Goal: Complete application form: Complete application form

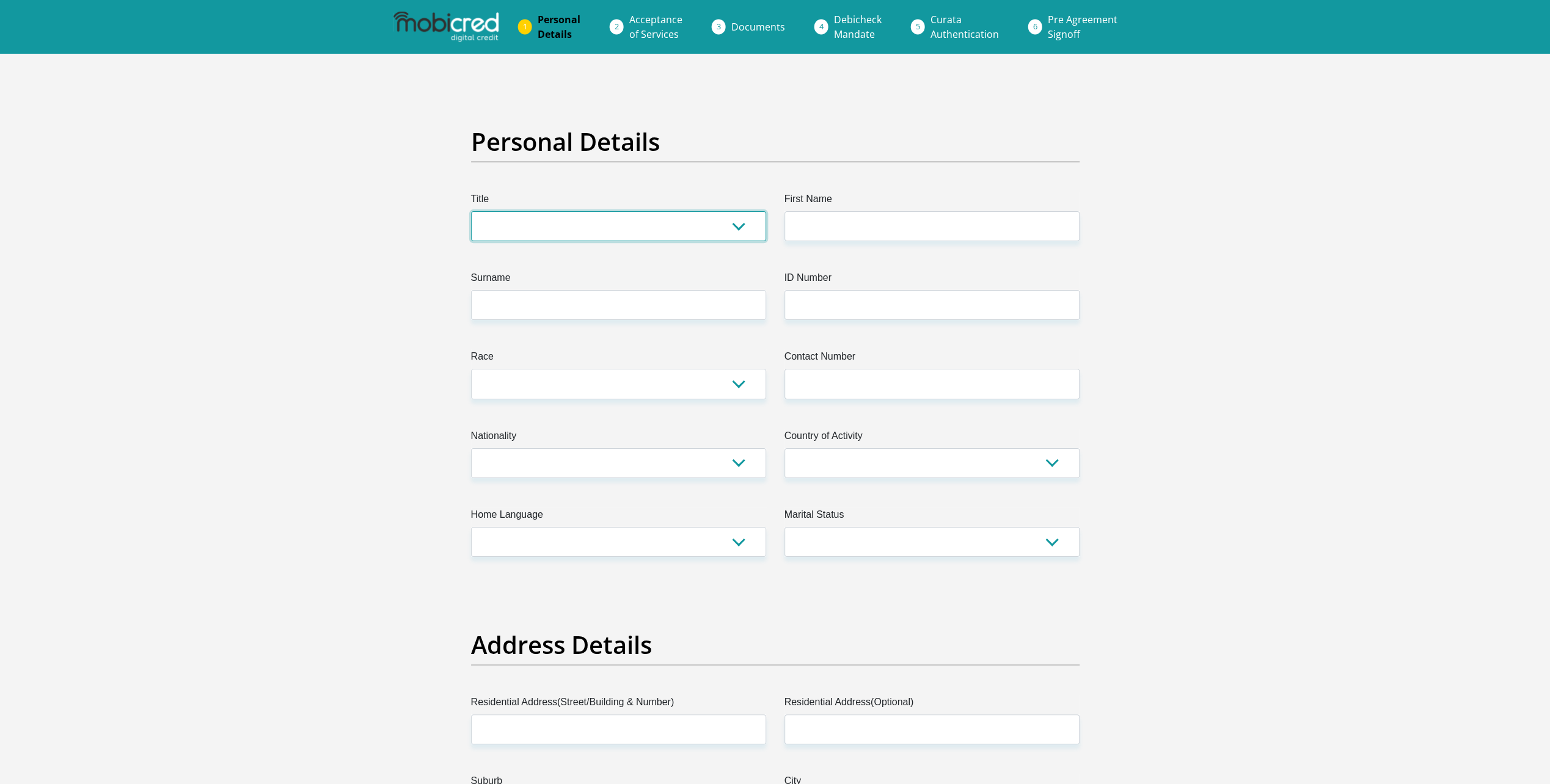
click at [740, 226] on select "Mr Ms Mrs Dr [PERSON_NAME]" at bounding box center [618, 226] width 295 height 30
select select "Ms"
click at [471, 211] on select "Mr Ms Mrs Dr [PERSON_NAME]" at bounding box center [618, 226] width 295 height 30
click at [837, 221] on input "First Name" at bounding box center [932, 226] width 295 height 30
type input "[PERSON_NAME]"
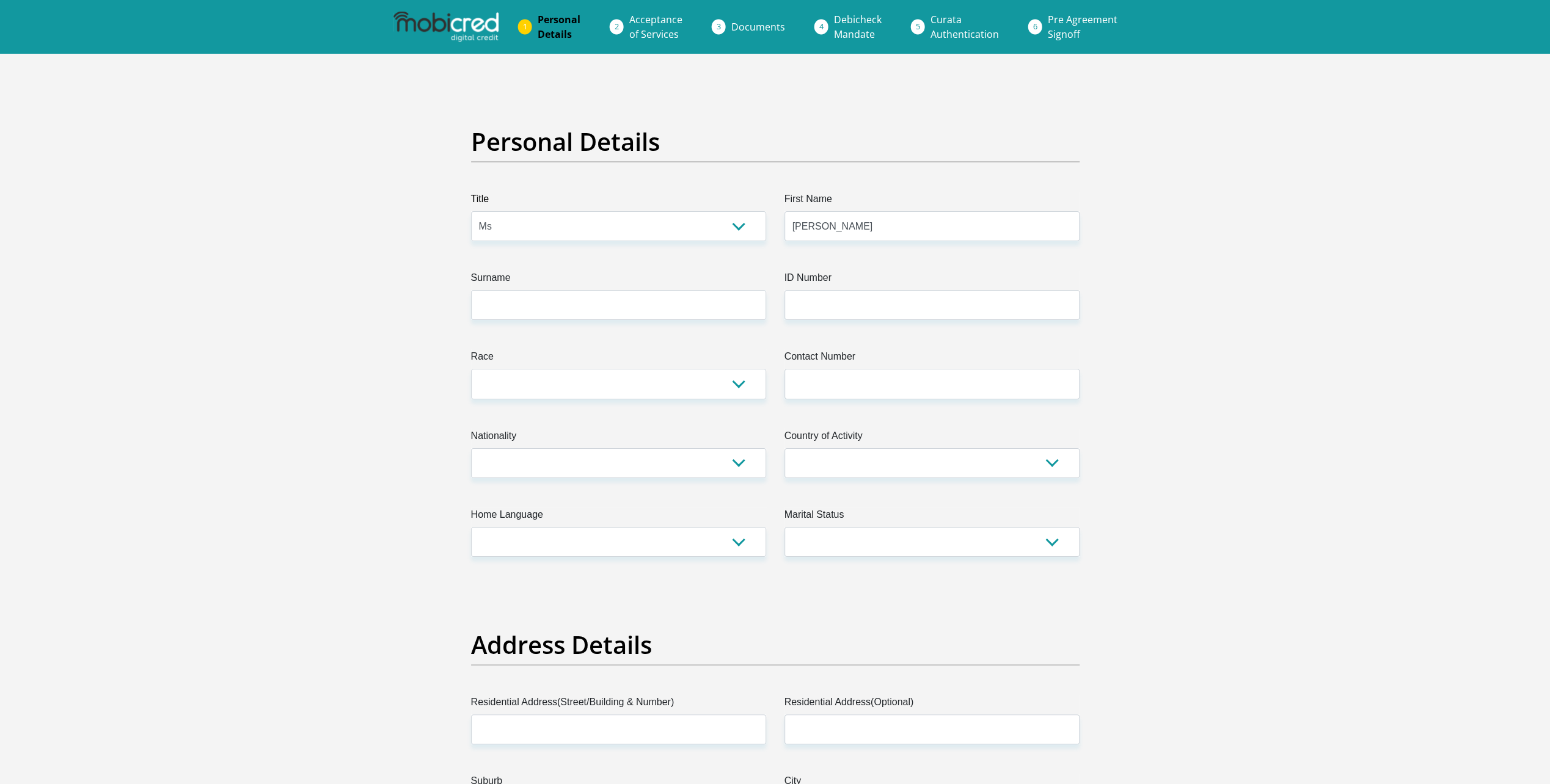
type input "KHOSA"
type input "7806040629084"
type input "103373"
select select "ZAF"
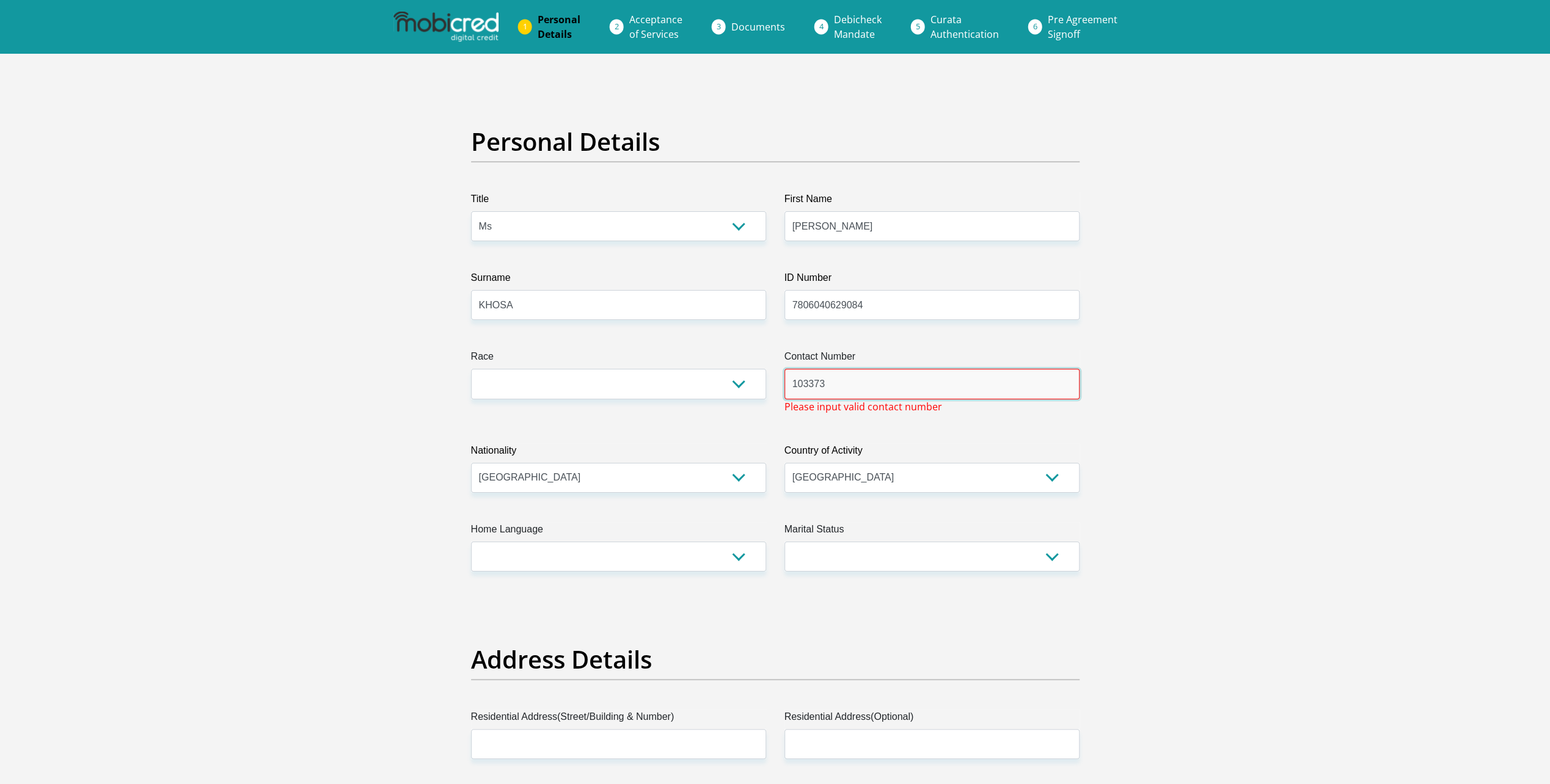
click at [832, 383] on input "103373" at bounding box center [932, 384] width 295 height 30
type input "1"
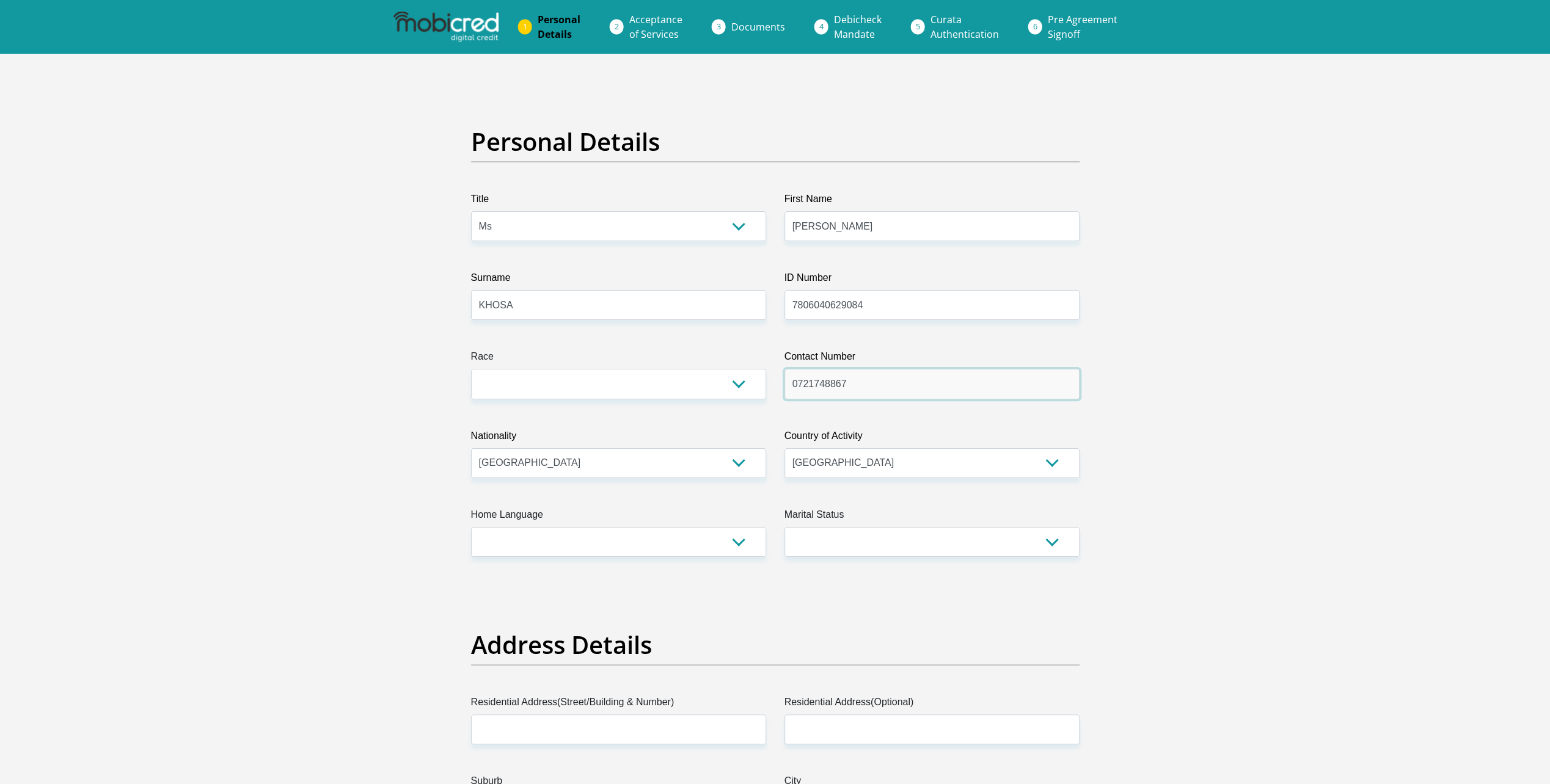
type input "0721748867"
click at [743, 382] on select "Black Coloured Indian White Other" at bounding box center [618, 384] width 295 height 30
select select "1"
click at [471, 369] on select "Black Coloured Indian White Other" at bounding box center [618, 384] width 295 height 30
click at [744, 543] on select "Afrikaans English Sepedi South Ndebele Southern Sotho Swati Tsonga Tswana Venda…" at bounding box center [618, 542] width 295 height 30
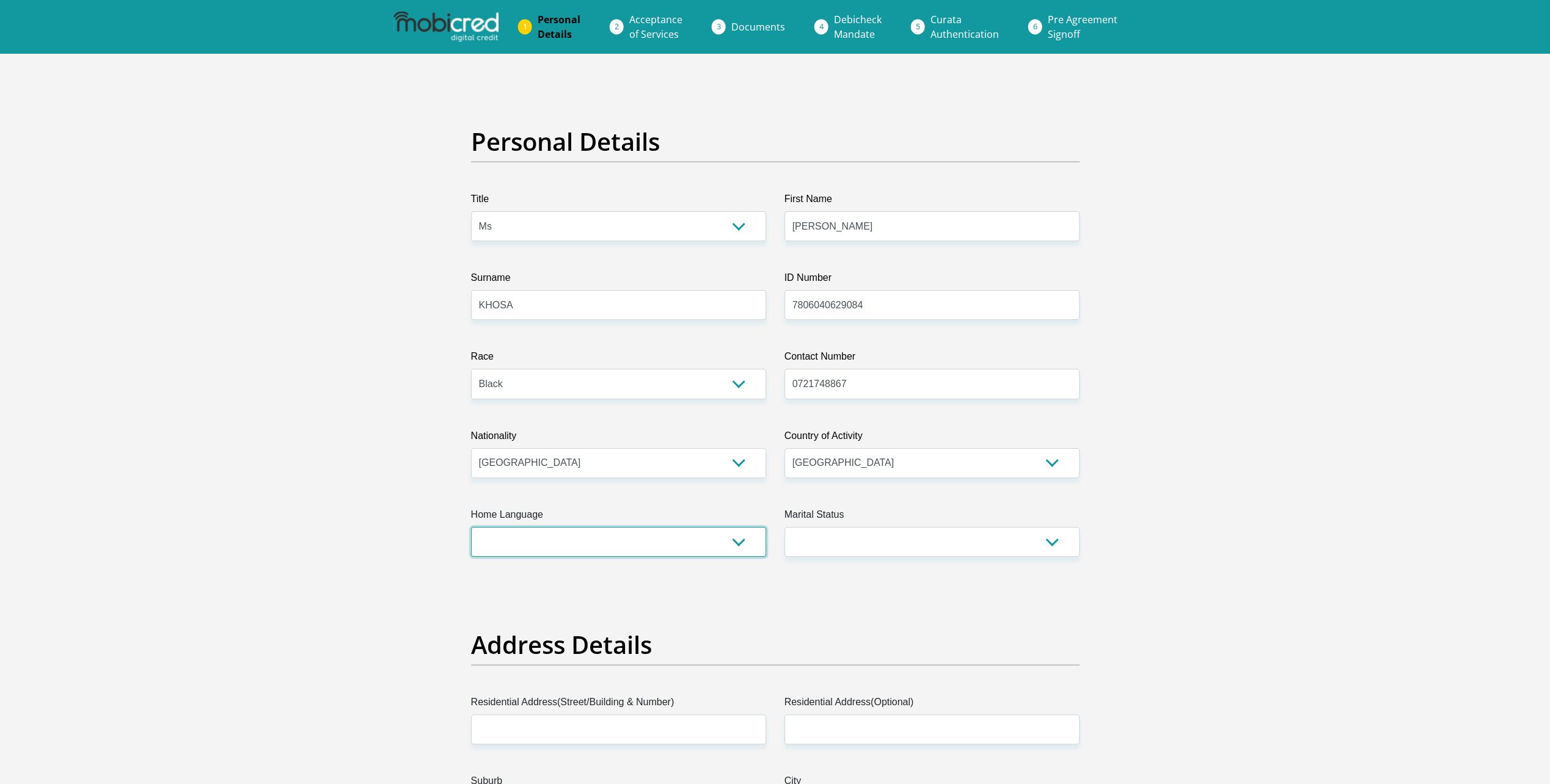
select select "eng"
click at [471, 527] on select "Afrikaans English Sepedi South Ndebele Southern Sotho Swati Tsonga Tswana Venda…" at bounding box center [618, 542] width 295 height 30
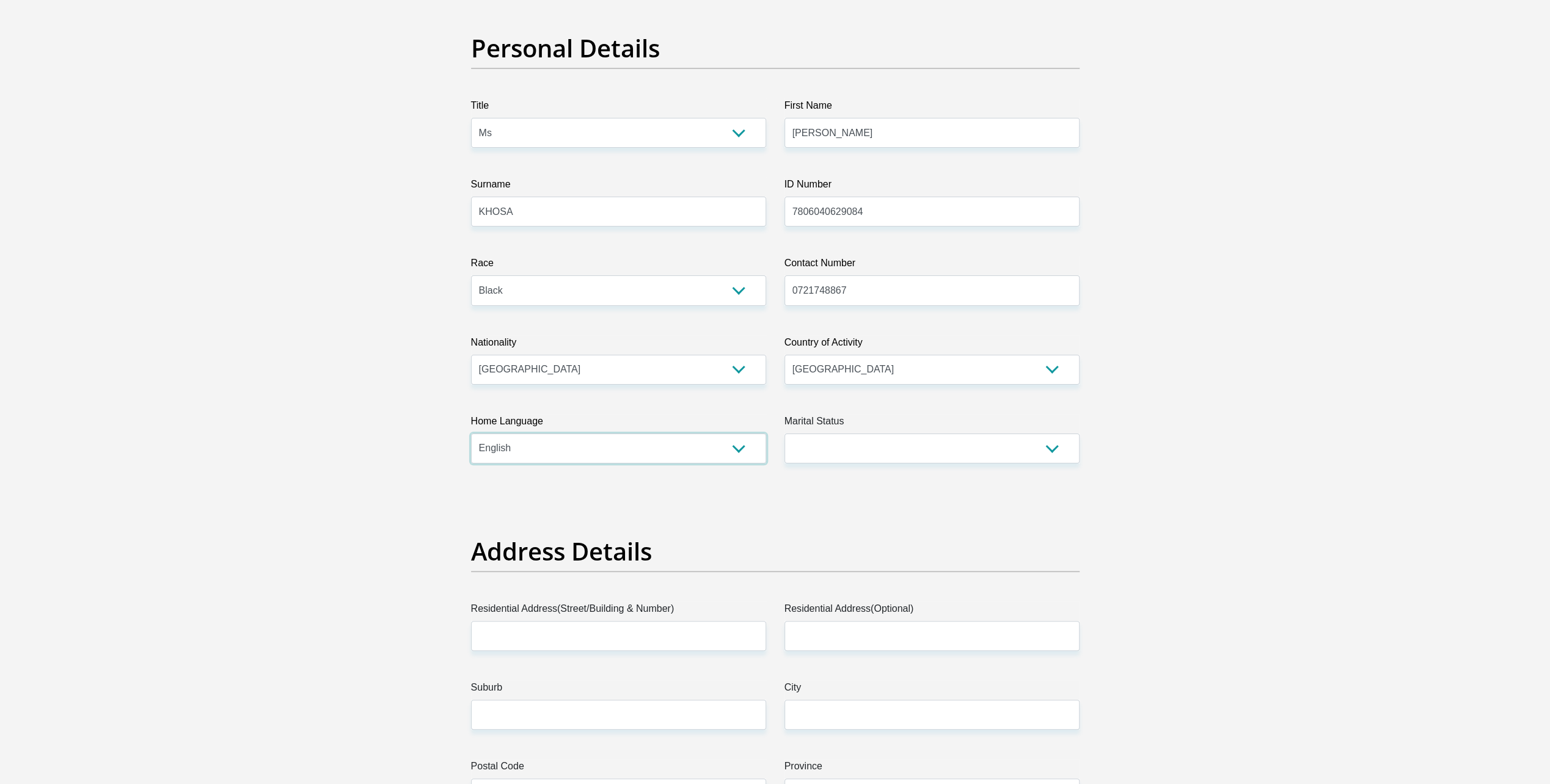
scroll to position [122, 0]
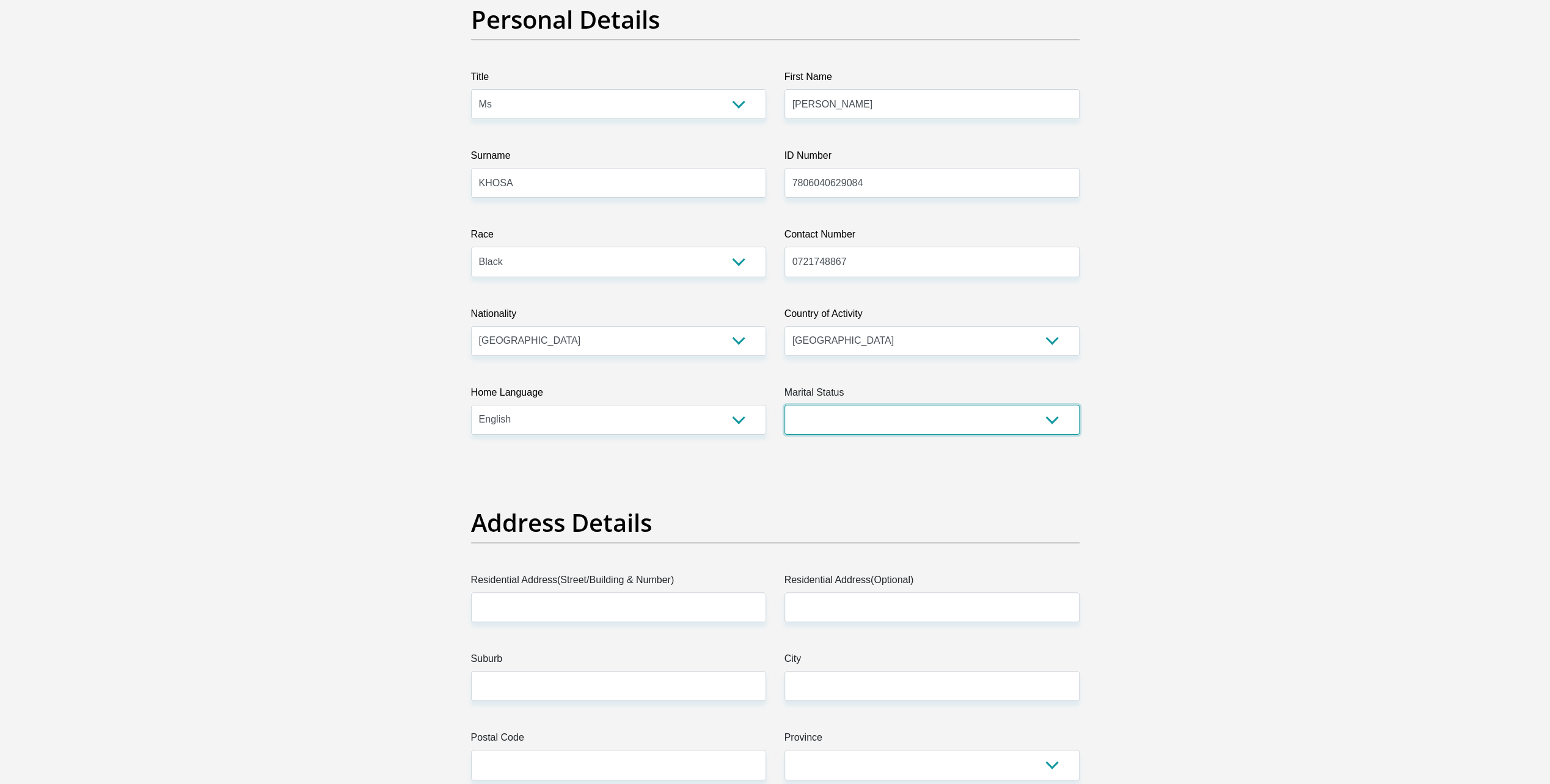
click at [1050, 419] on select "Married ANC Single Divorced Widowed Married COP or Customary Law" at bounding box center [932, 420] width 295 height 30
select select "2"
click at [784, 405] on select "Married ANC Single Divorced Widowed Married COP or Customary Law" at bounding box center [932, 420] width 295 height 30
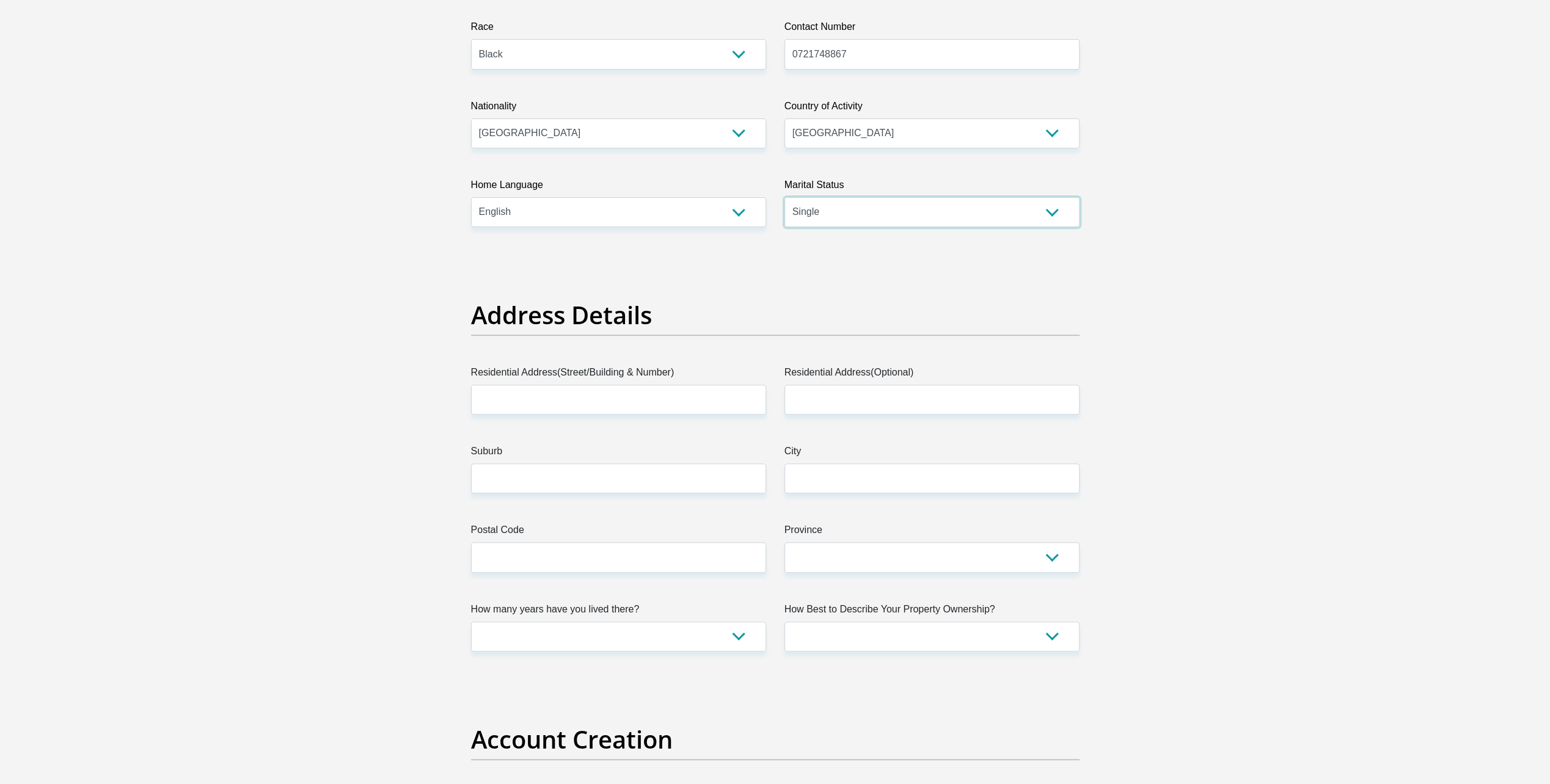
scroll to position [366, 0]
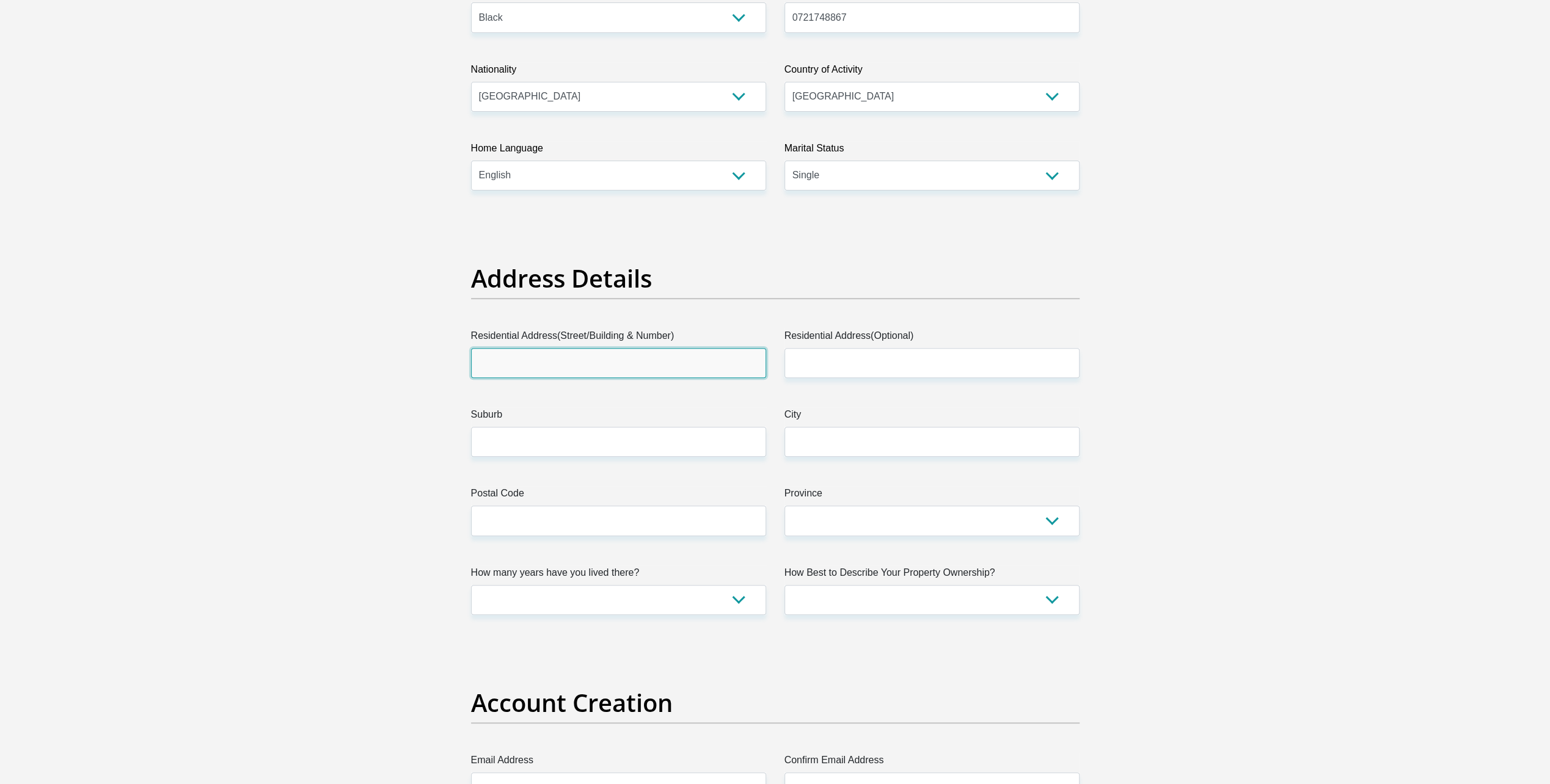
drag, startPoint x: 480, startPoint y: 364, endPoint x: 492, endPoint y: 388, distance: 26.8
click at [480, 364] on input "Residential Address(Street/Building & Number)" at bounding box center [618, 362] width 295 height 30
type input "2172"
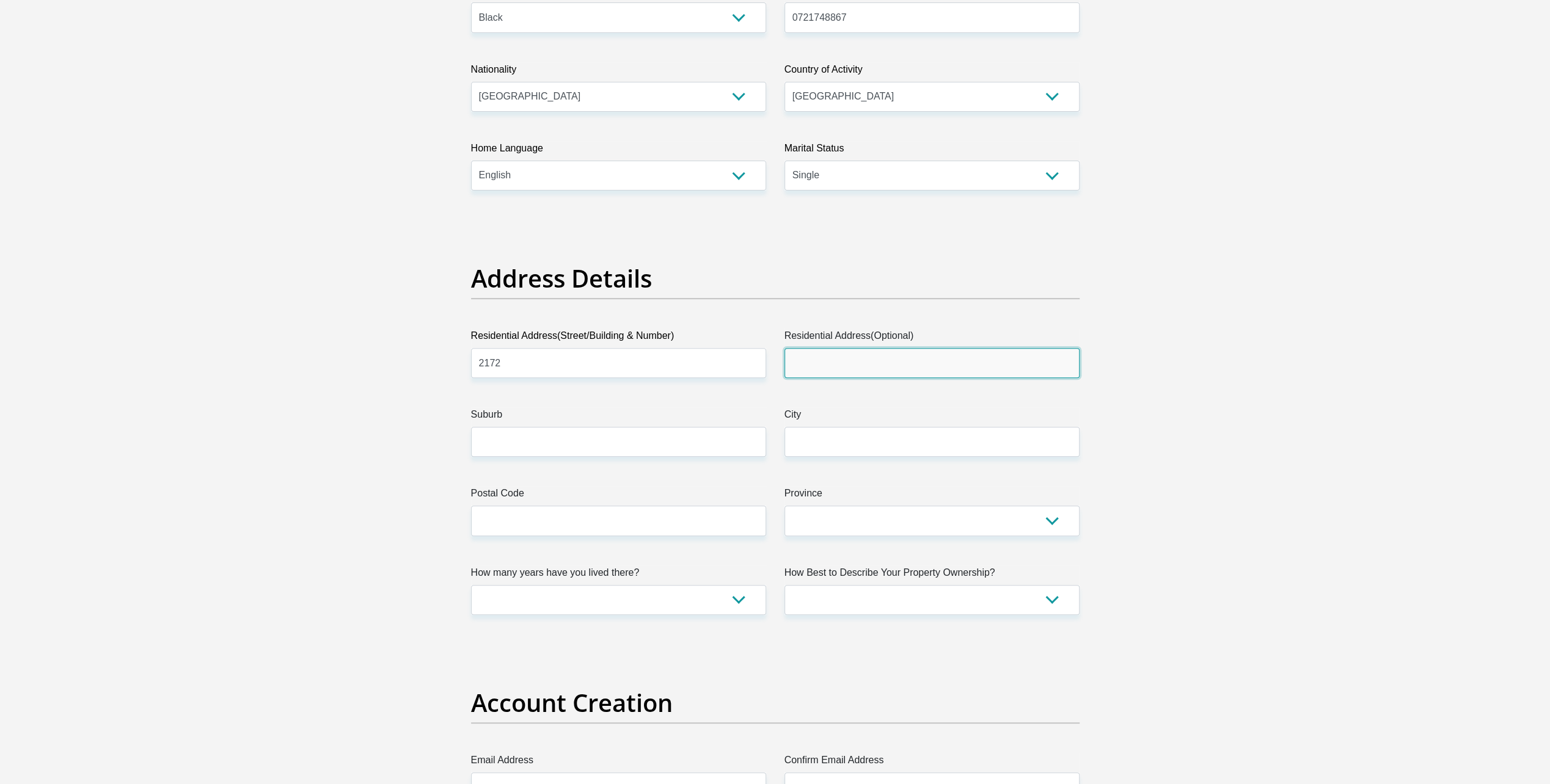
click at [814, 363] on input "Residential Address(Optional)" at bounding box center [932, 362] width 295 height 30
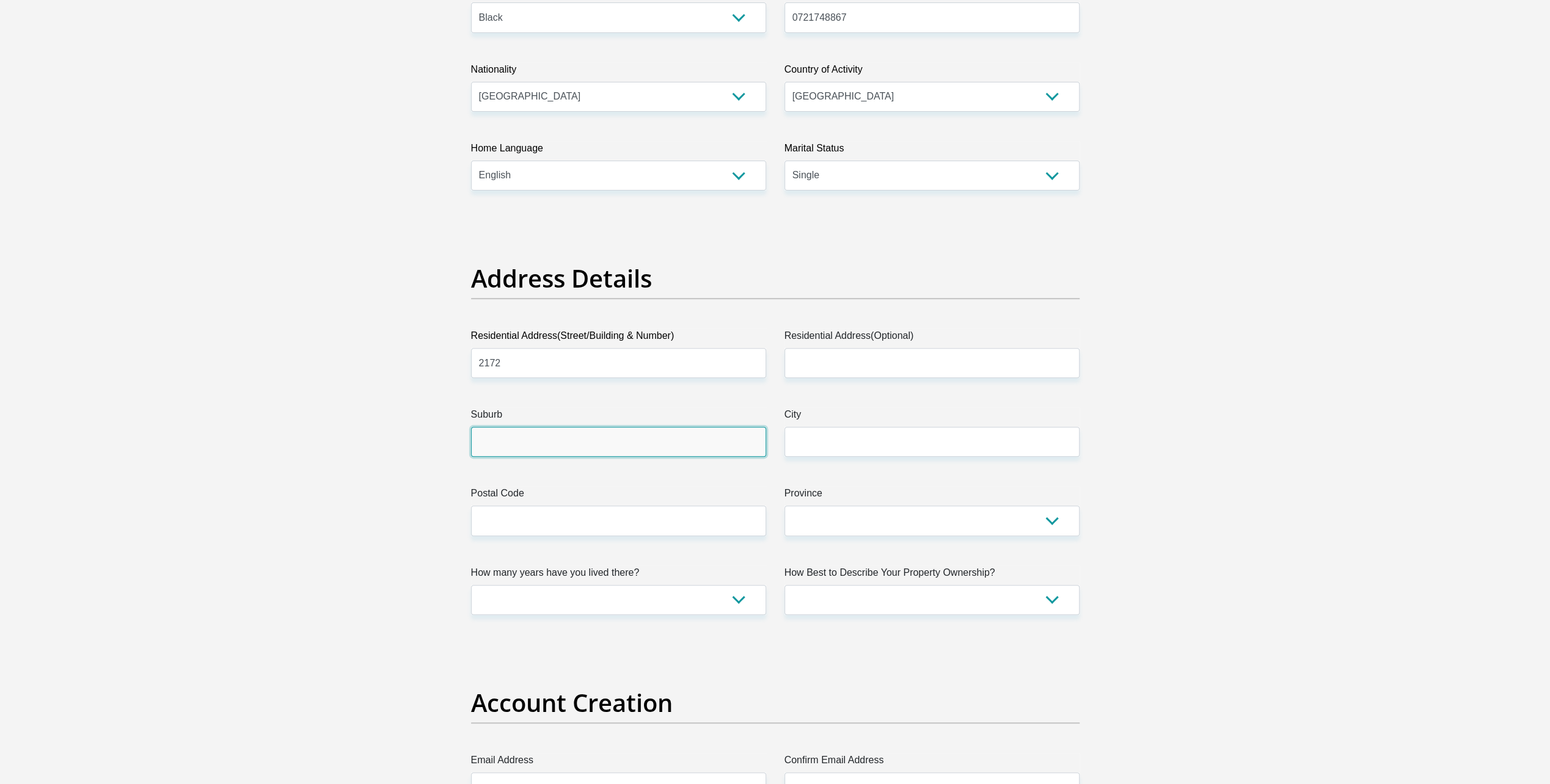
click at [497, 439] on input "Suburb" at bounding box center [618, 442] width 295 height 30
type input "[MEDICAL_DATA] , MABOPANE"
click at [810, 423] on label "City" at bounding box center [932, 417] width 295 height 19
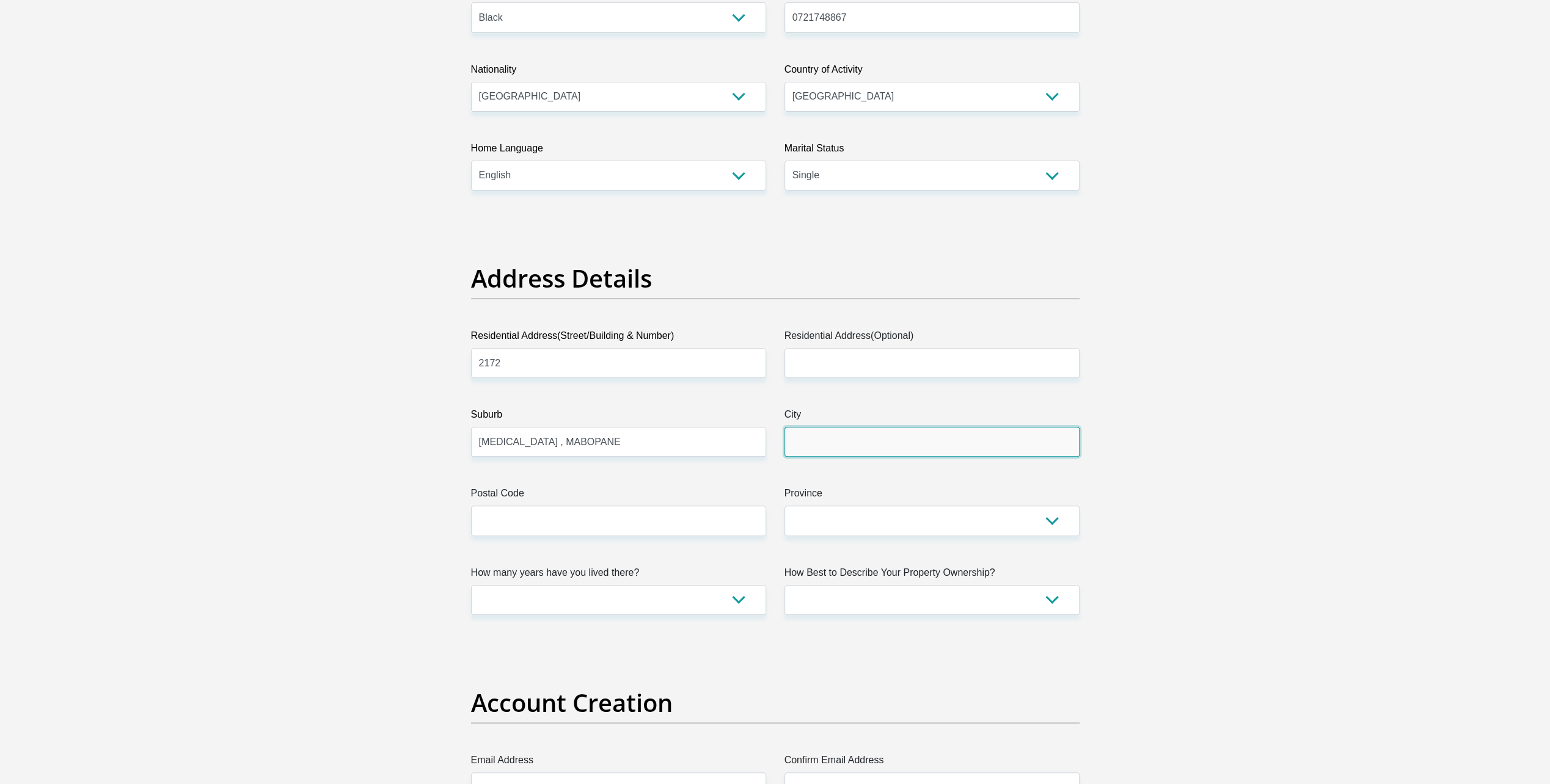
click at [810, 427] on input "City" at bounding box center [932, 442] width 295 height 30
type input "[GEOGRAPHIC_DATA]"
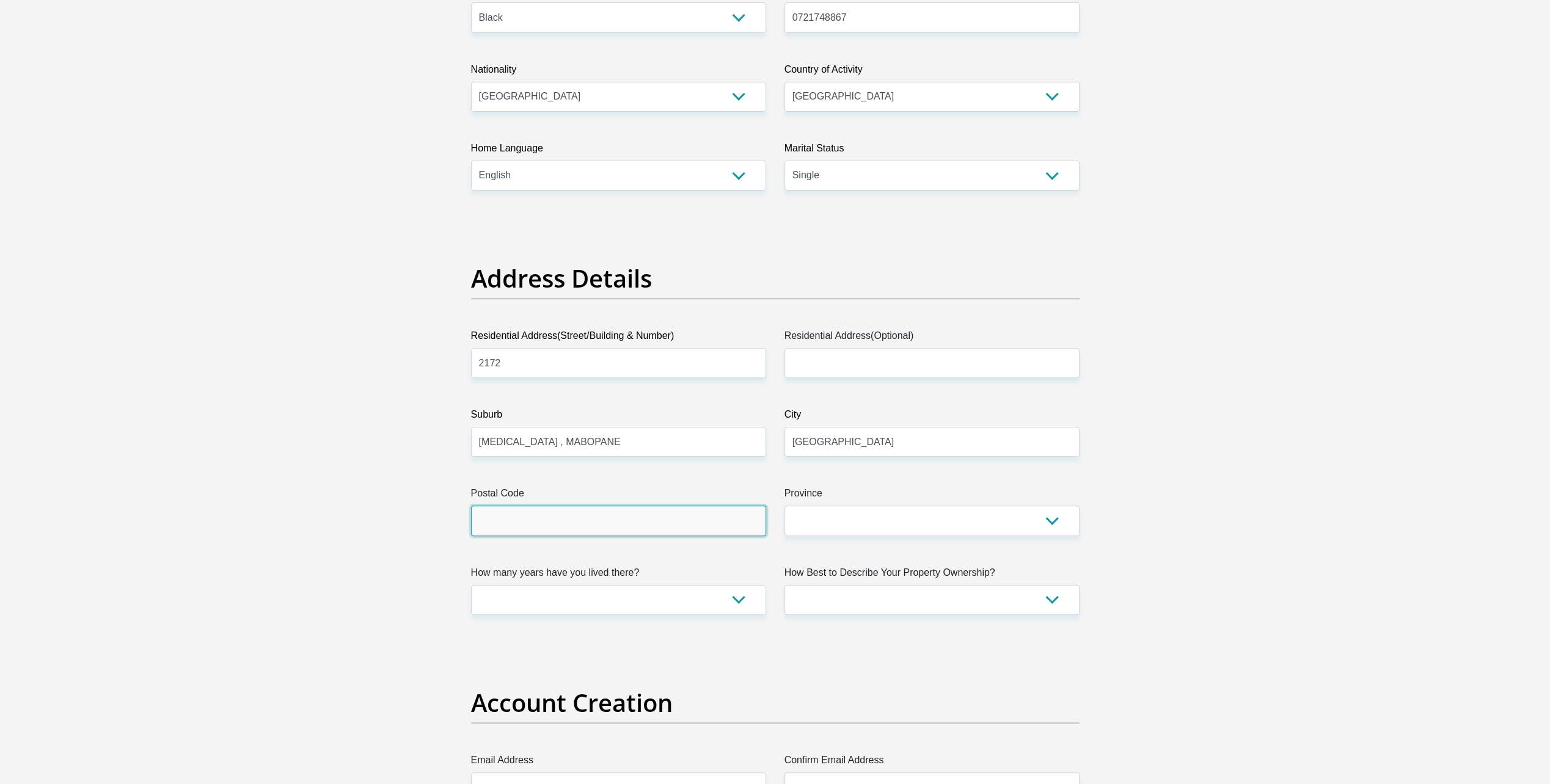
click at [546, 526] on input "Postal Code" at bounding box center [618, 520] width 295 height 30
type input "0190"
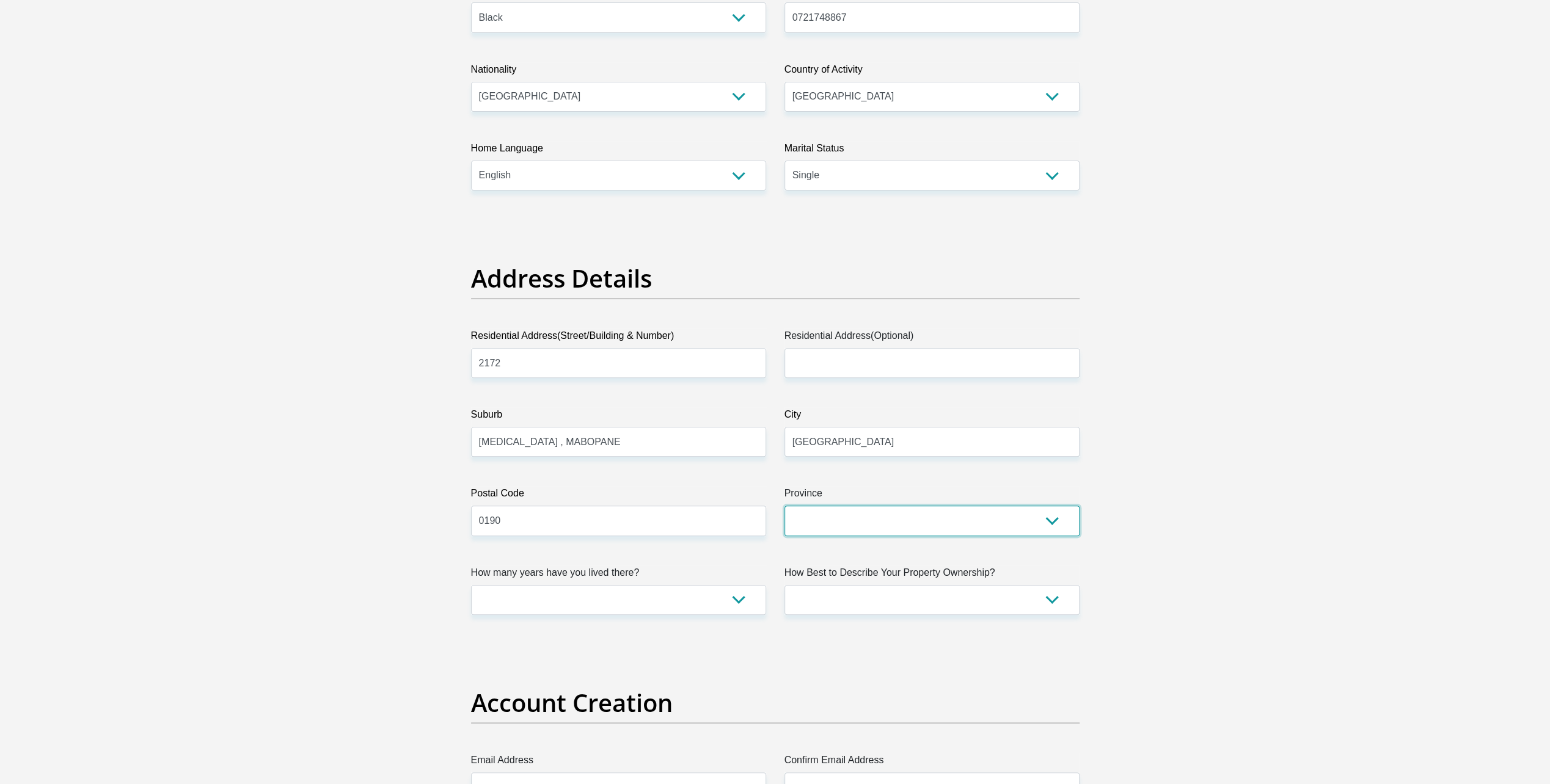
click at [1051, 521] on select "Eastern Cape Free State [GEOGRAPHIC_DATA] [GEOGRAPHIC_DATA][DATE] [GEOGRAPHIC_D…" at bounding box center [932, 520] width 295 height 30
select select "Gauteng"
click at [784, 506] on select "Eastern Cape Free State [GEOGRAPHIC_DATA] [GEOGRAPHIC_DATA][DATE] [GEOGRAPHIC_D…" at bounding box center [932, 520] width 295 height 30
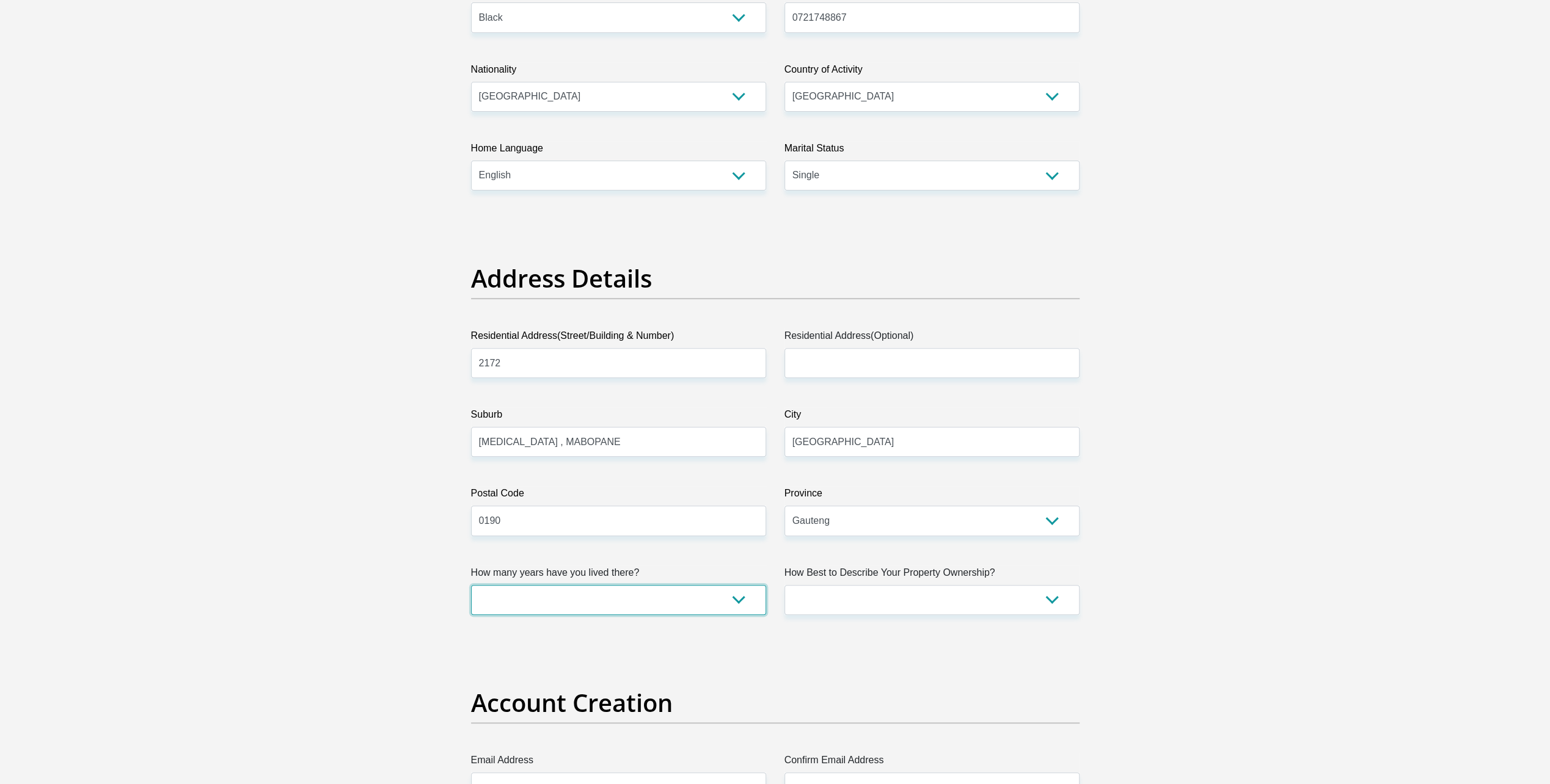
click at [736, 602] on select "less than 1 year 1-3 years 3-5 years 5+ years" at bounding box center [618, 600] width 295 height 30
select select "5"
click at [471, 585] on select "less than 1 year 1-3 years 3-5 years 5+ years" at bounding box center [618, 600] width 295 height 30
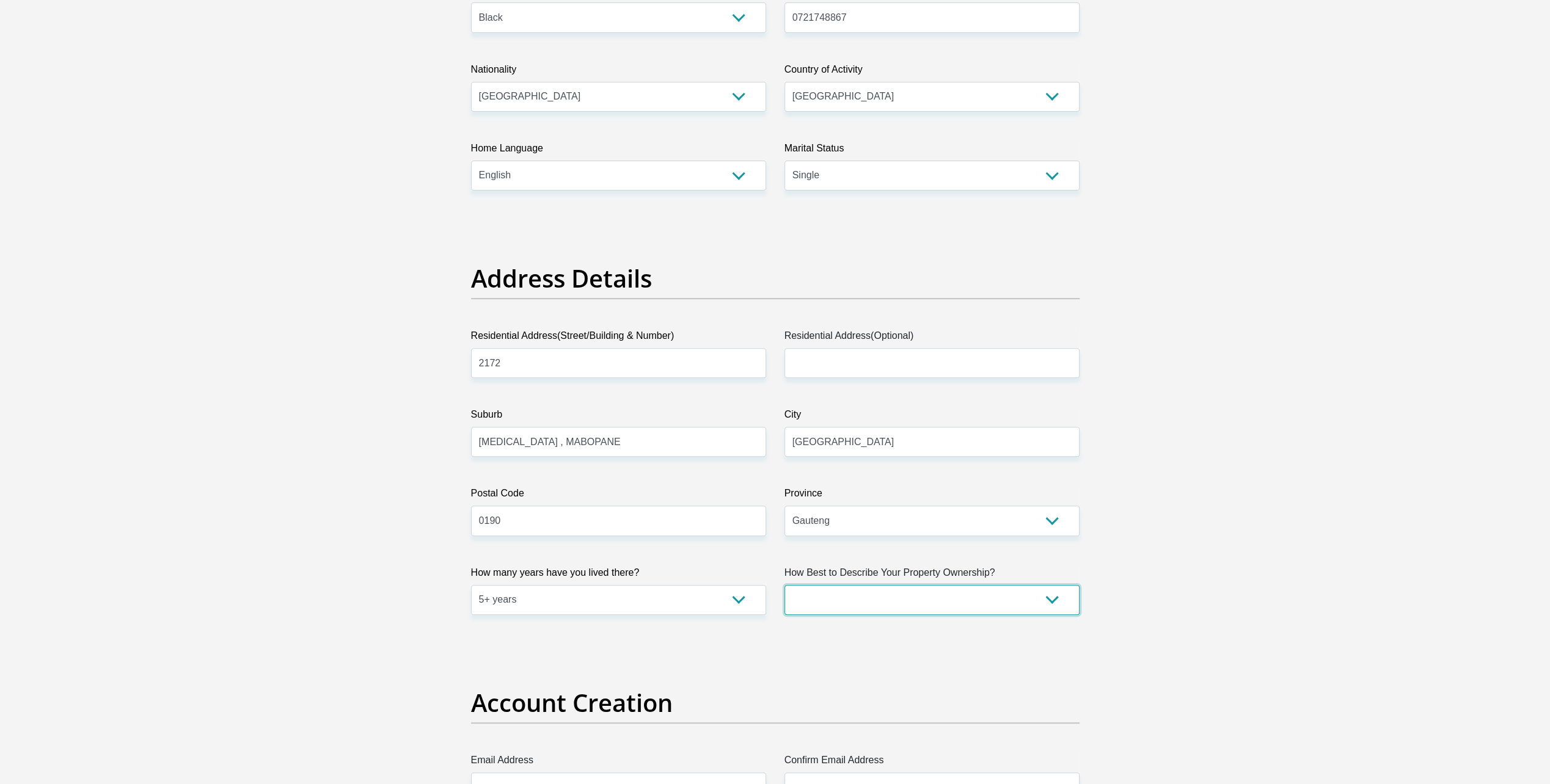
click at [1054, 597] on select "Owned Rented Family Owned Company Dwelling" at bounding box center [932, 600] width 295 height 30
select select "parents"
click at [784, 585] on select "Owned Rented Family Owned Company Dwelling" at bounding box center [932, 600] width 295 height 30
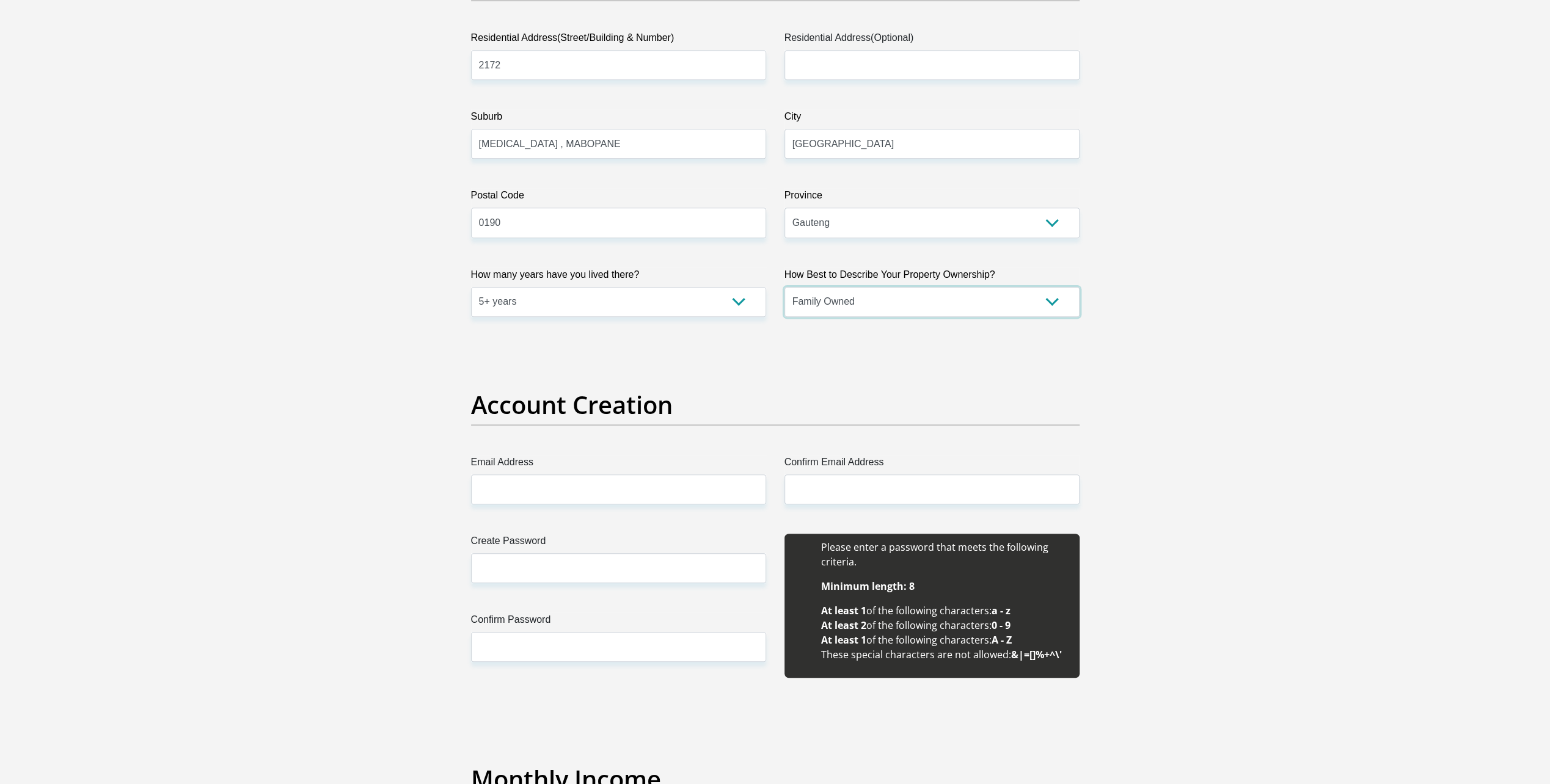
scroll to position [672, 0]
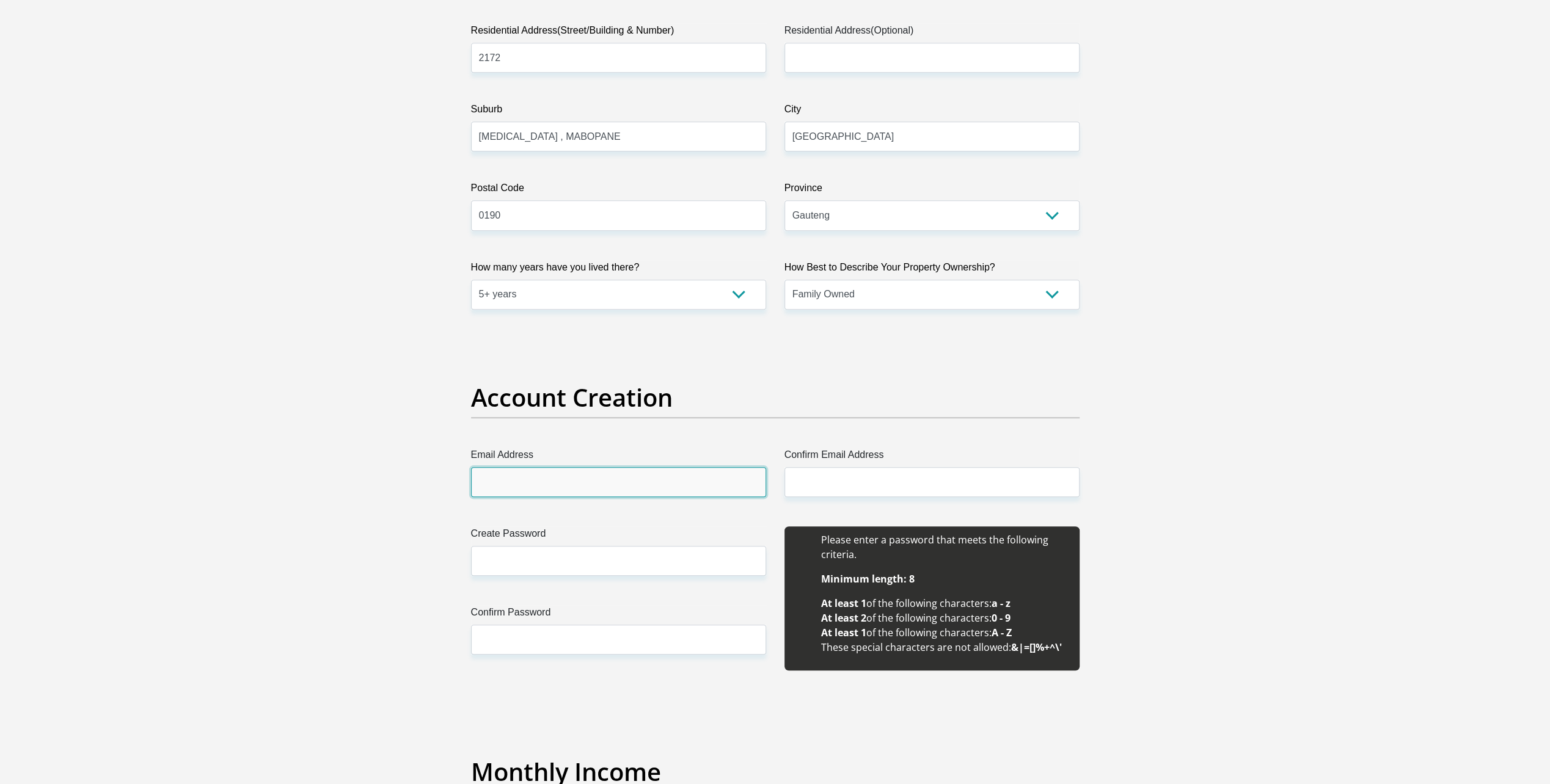
click at [526, 484] on input "Email Address" at bounding box center [618, 482] width 295 height 30
type input "[EMAIL_ADDRESS][DOMAIN_NAME]"
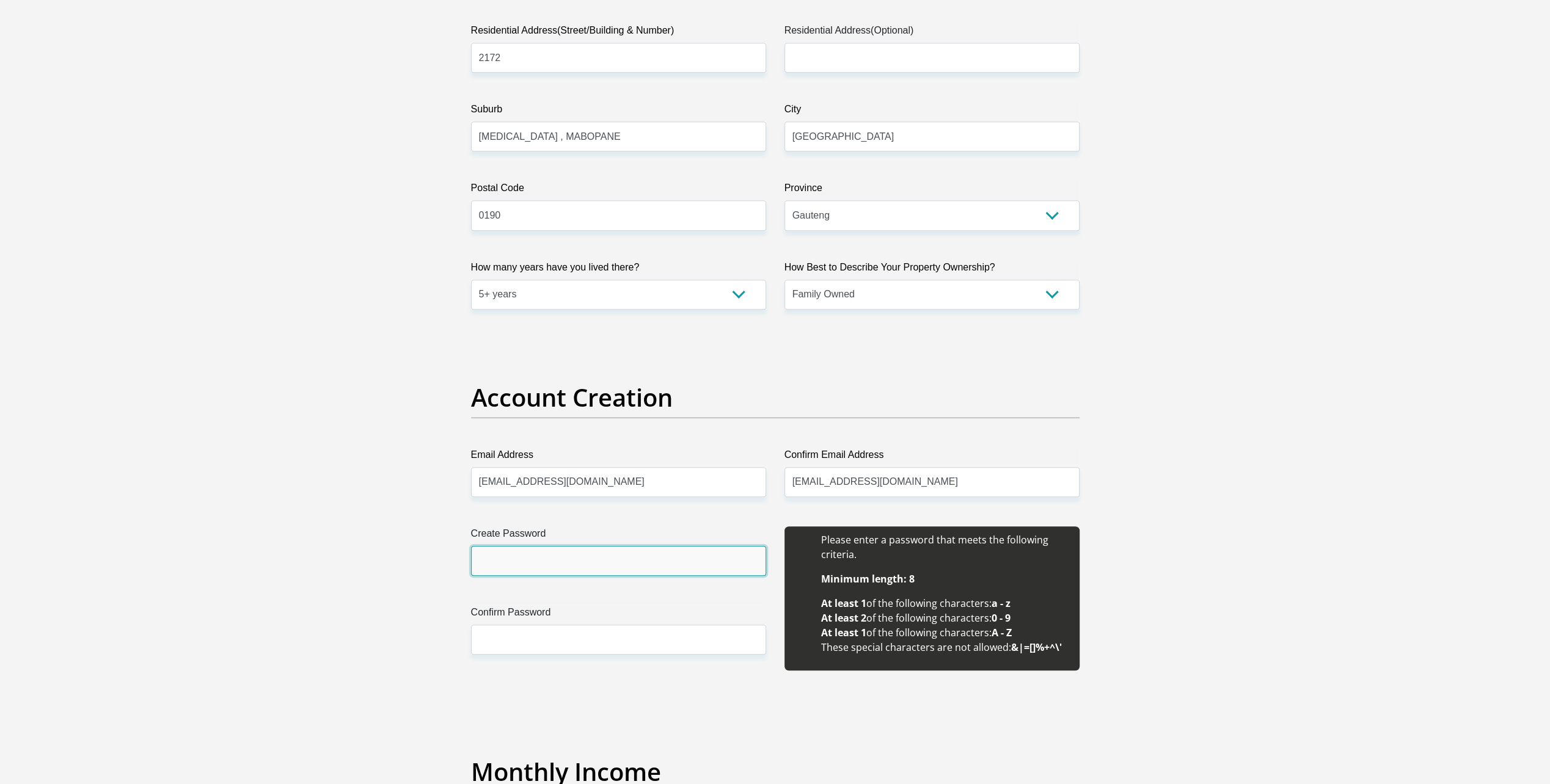
click at [513, 552] on input "Create Password" at bounding box center [618, 560] width 295 height 30
type input "Thapelom@25"
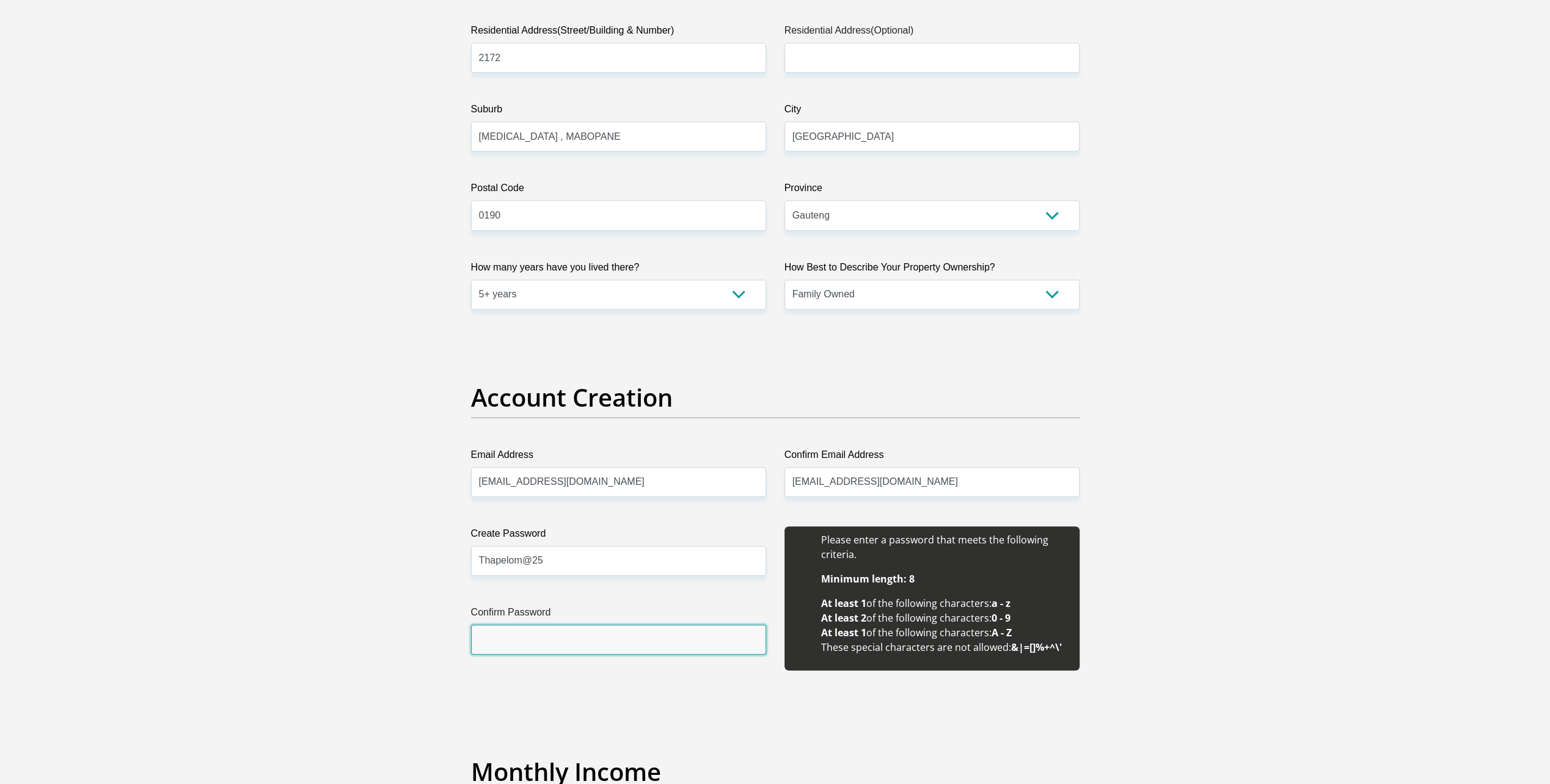
click at [512, 631] on input "Confirm Password" at bounding box center [618, 640] width 295 height 30
type input "Thapelom@25"
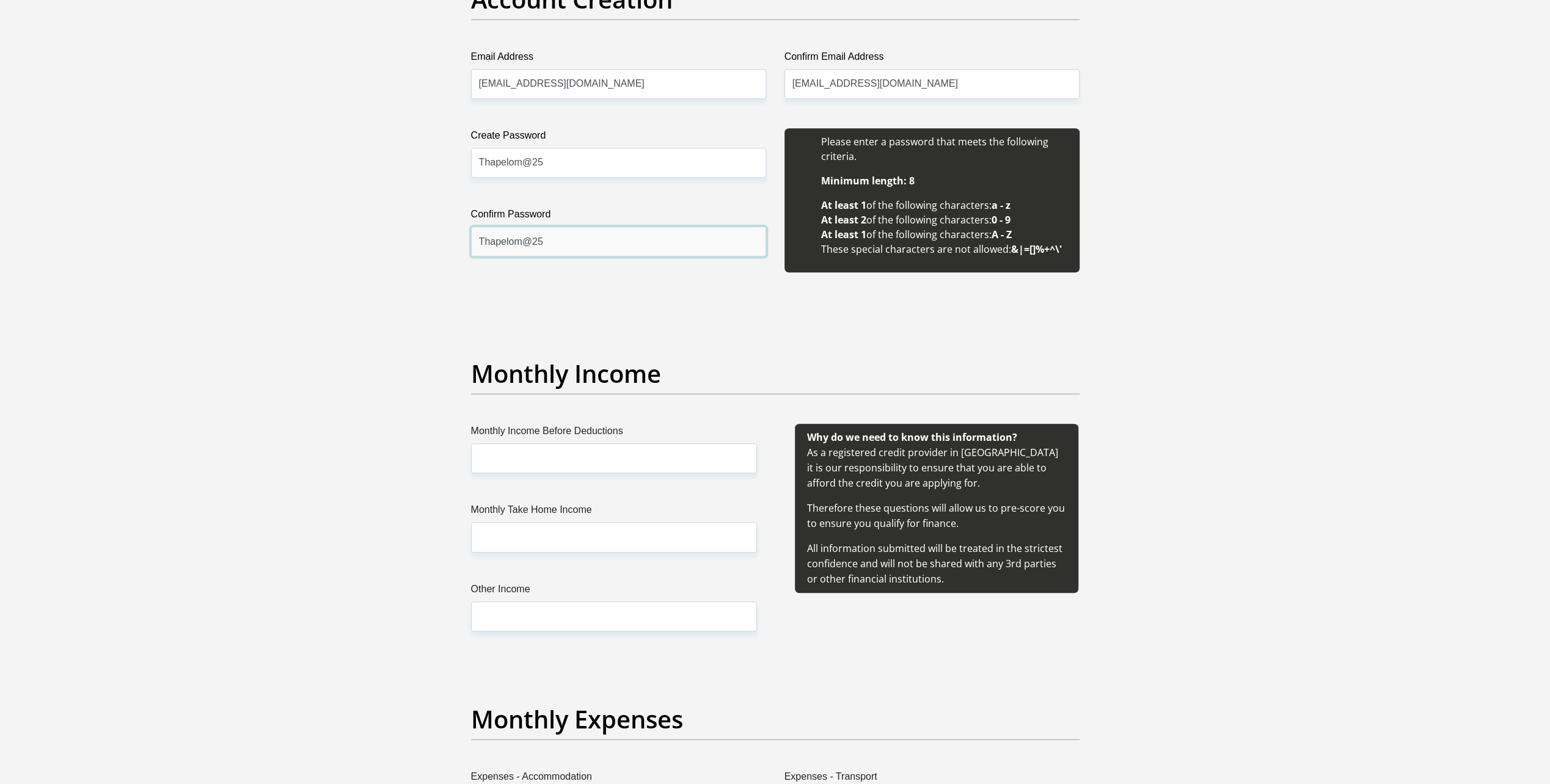
scroll to position [1099, 0]
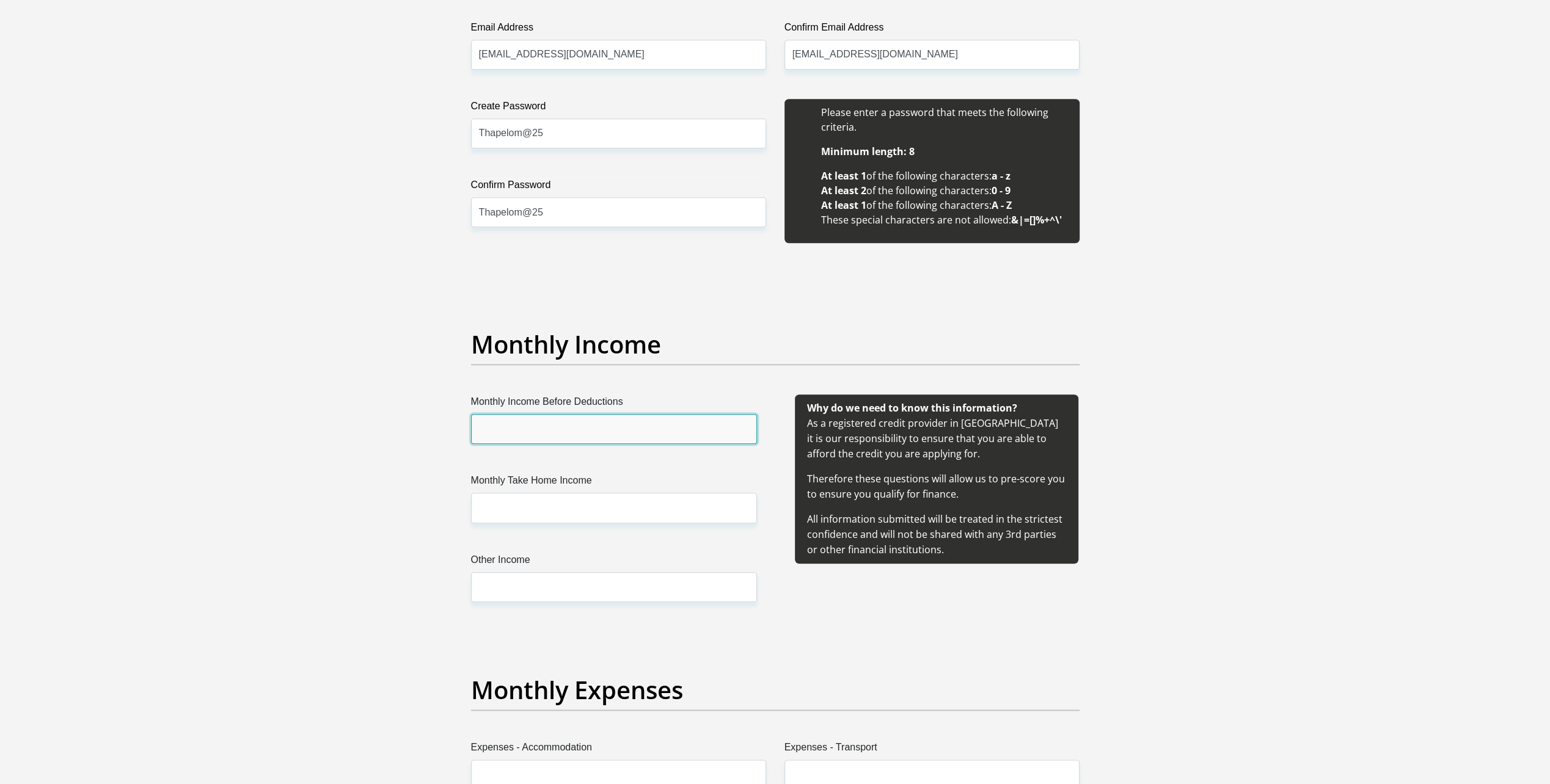
click at [498, 429] on input "Monthly Income Before Deductions" at bounding box center [614, 428] width 286 height 30
type input "27300"
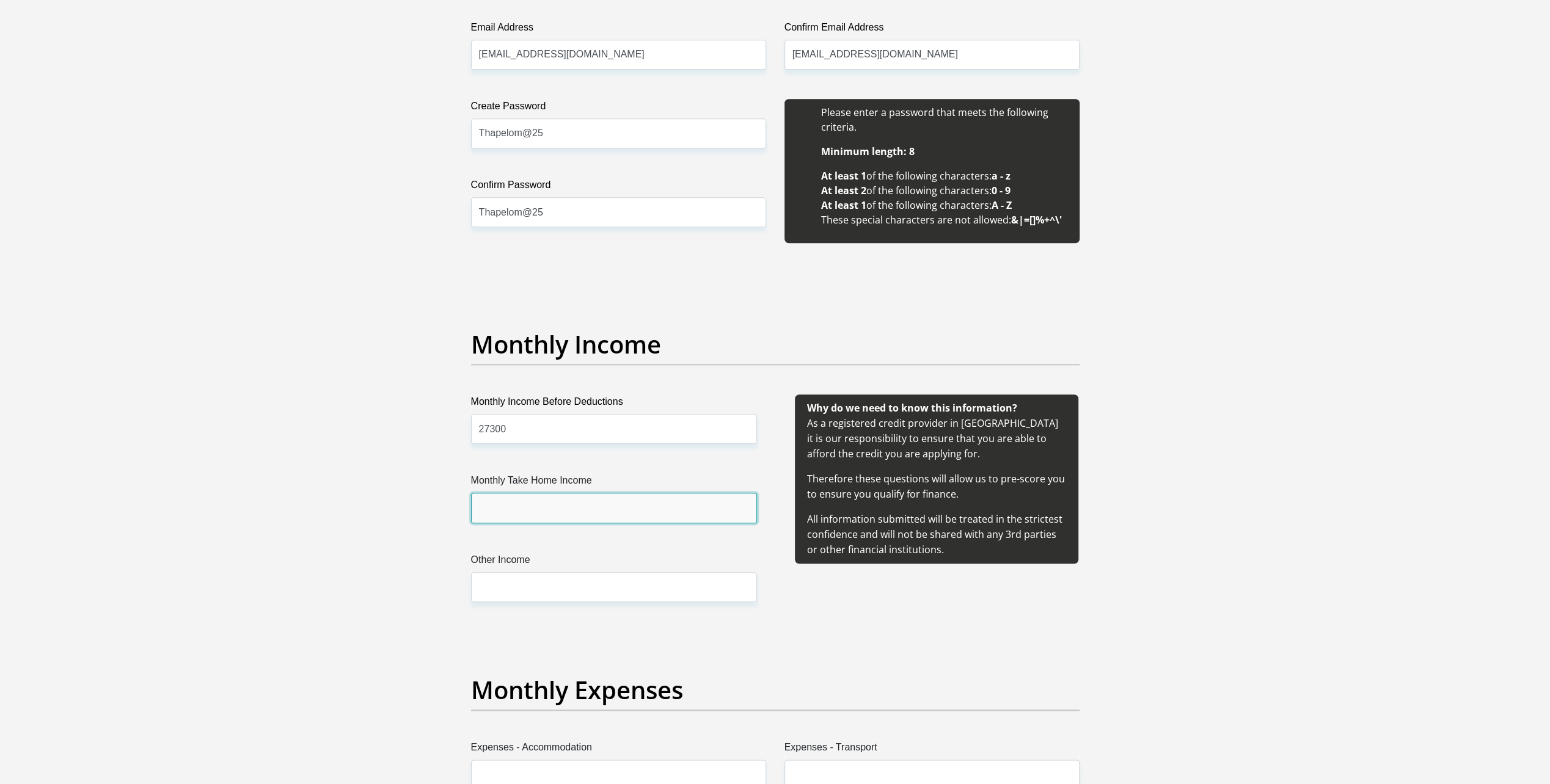
click at [509, 505] on input "Monthly Take Home Income" at bounding box center [614, 508] width 286 height 30
type input "17"
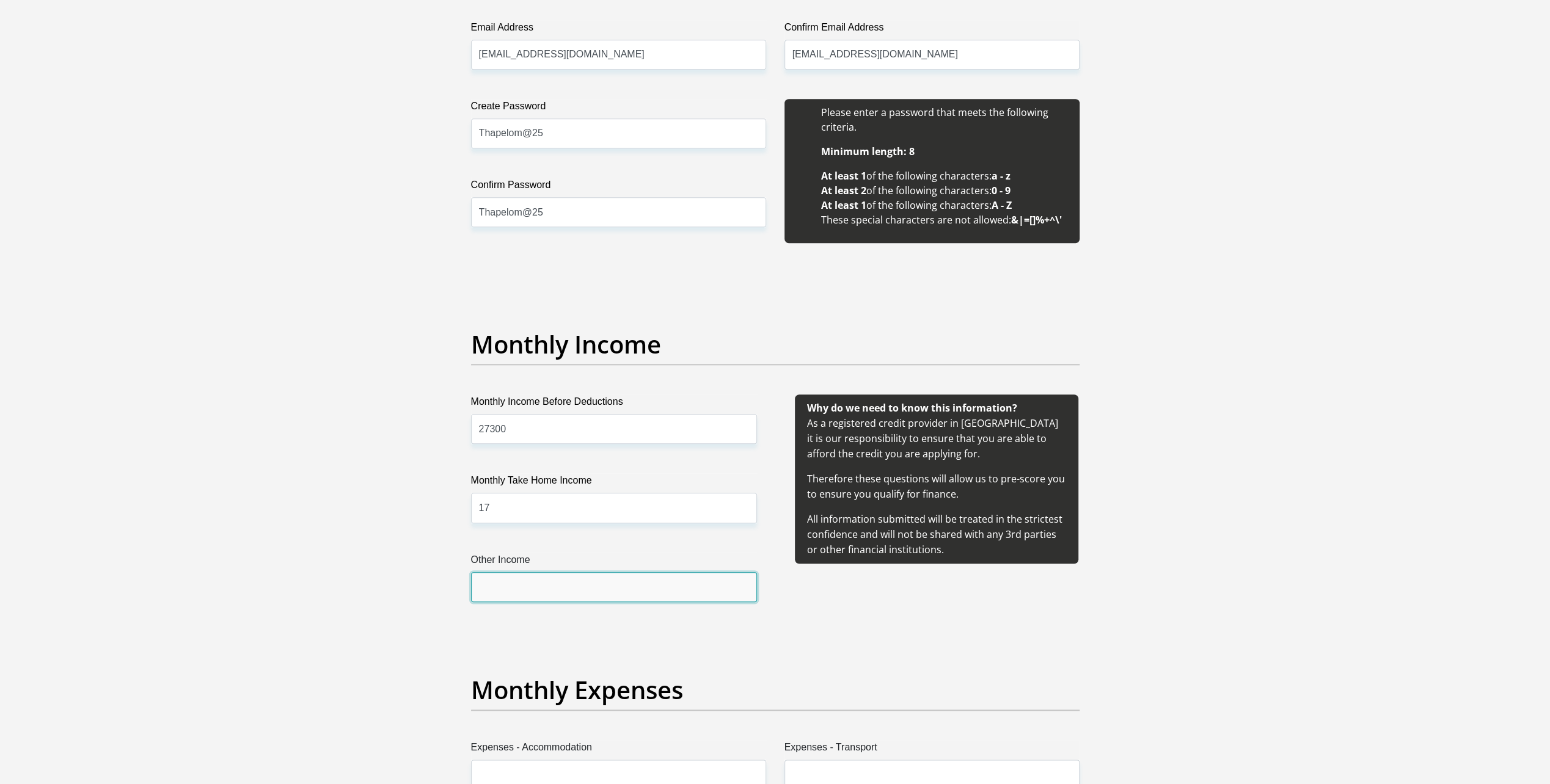
click at [521, 583] on input "Other Income" at bounding box center [614, 587] width 286 height 30
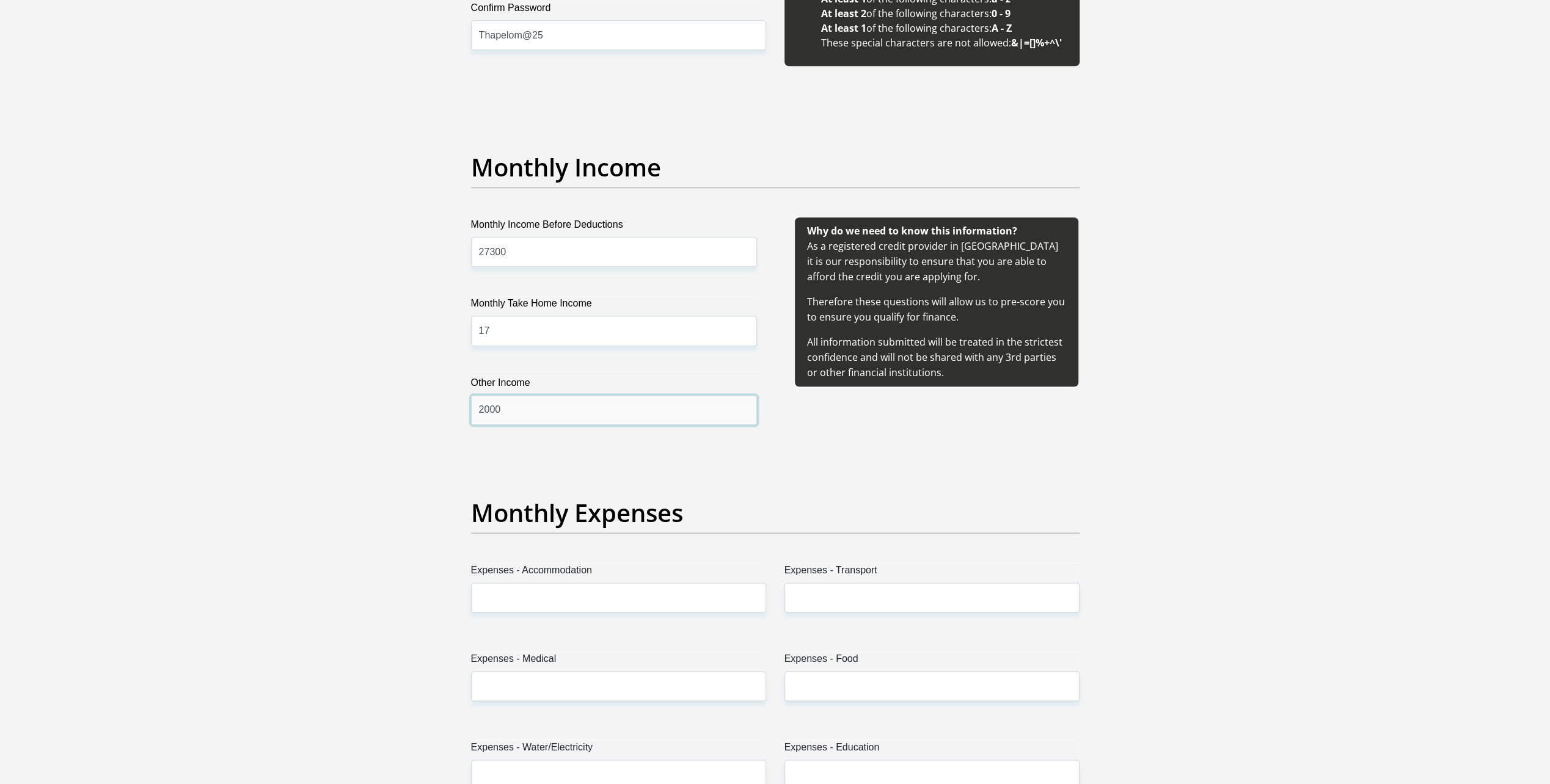
scroll to position [1282, 0]
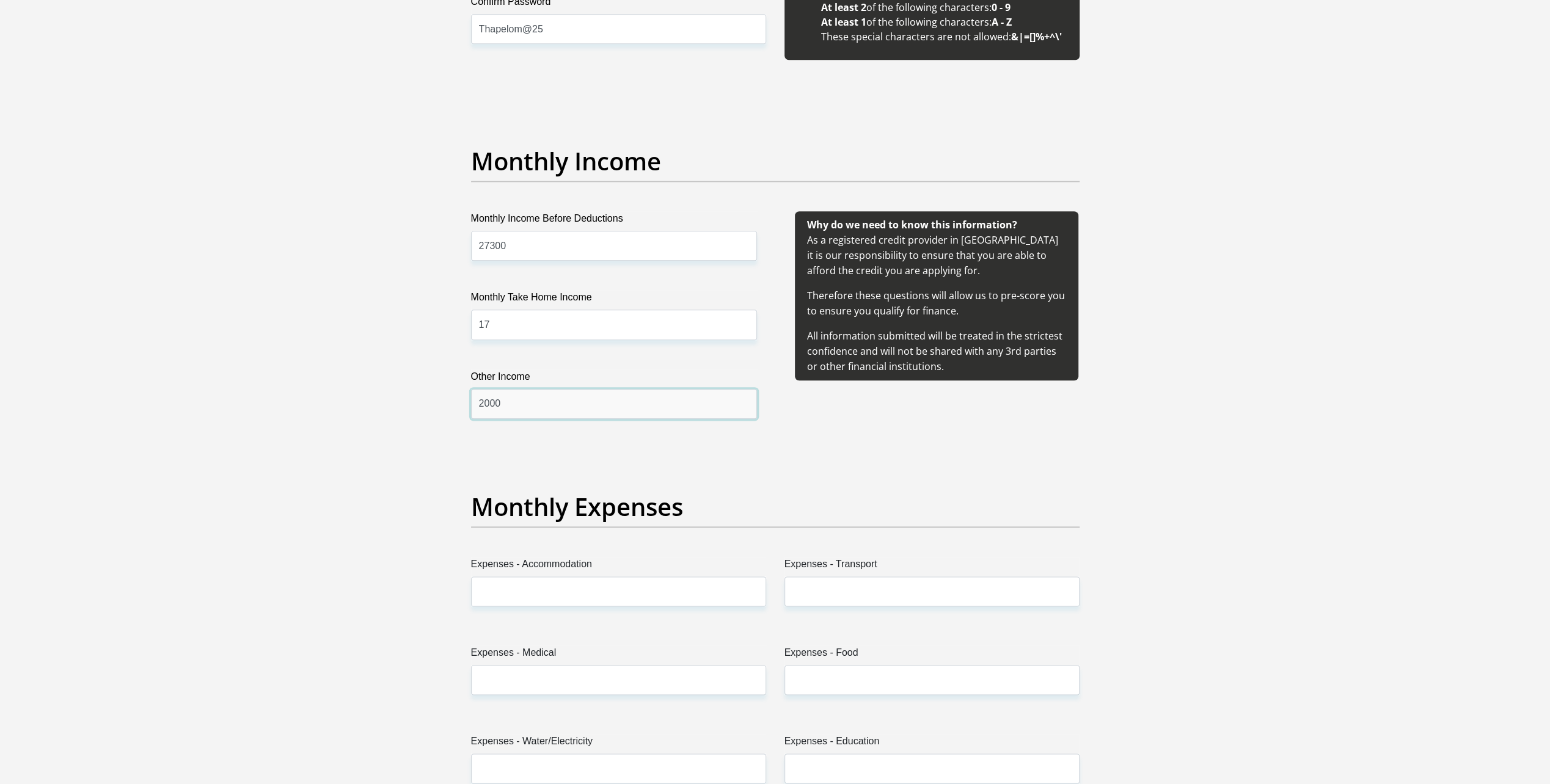
type input "2000"
click at [500, 322] on input "17" at bounding box center [614, 325] width 286 height 30
type input "17860"
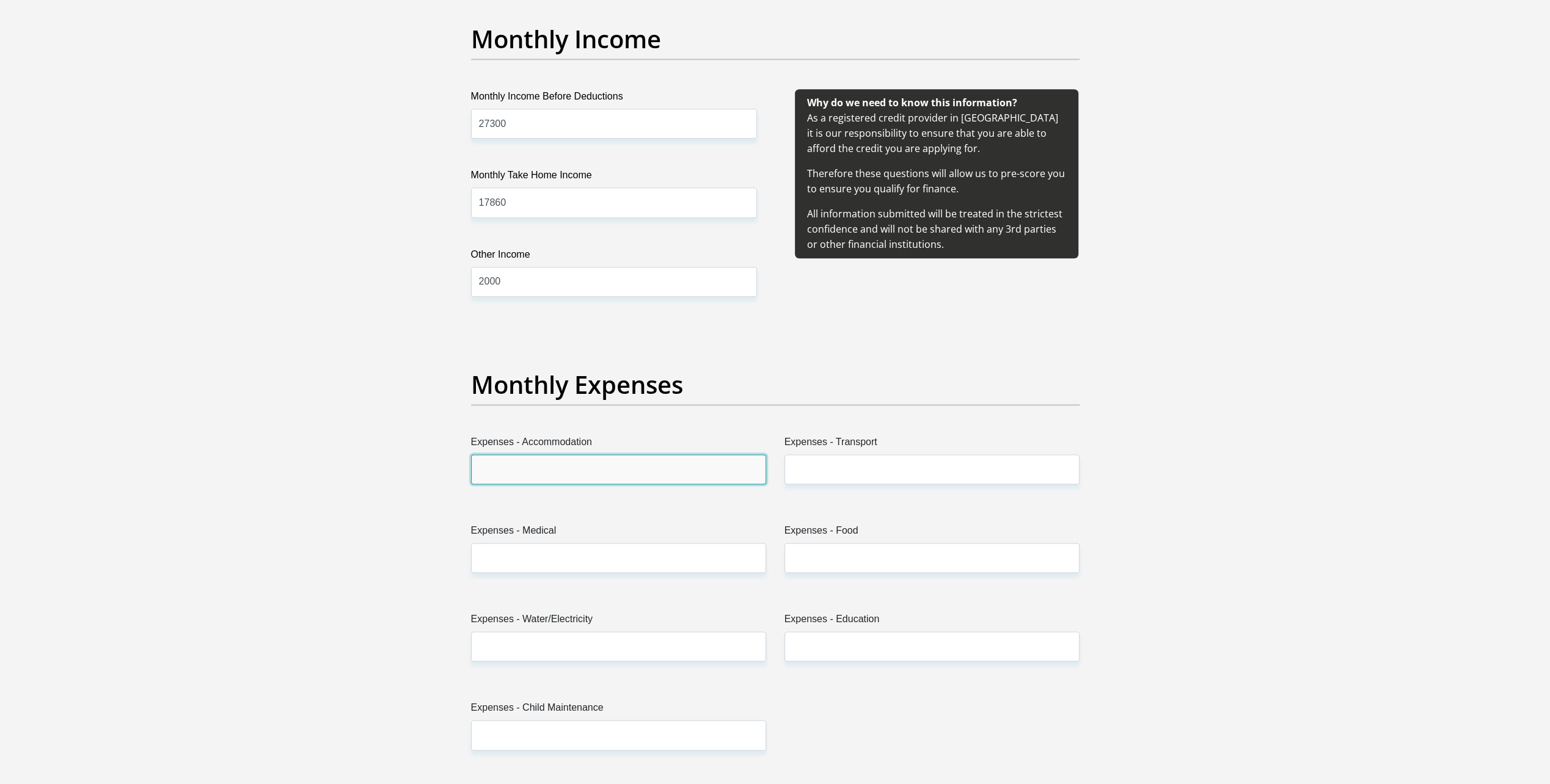
click at [509, 472] on input "Expenses - Accommodation" at bounding box center [618, 469] width 295 height 30
type input "0.00"
click at [814, 472] on input "Expenses - Transport" at bounding box center [932, 469] width 295 height 30
type input "1000"
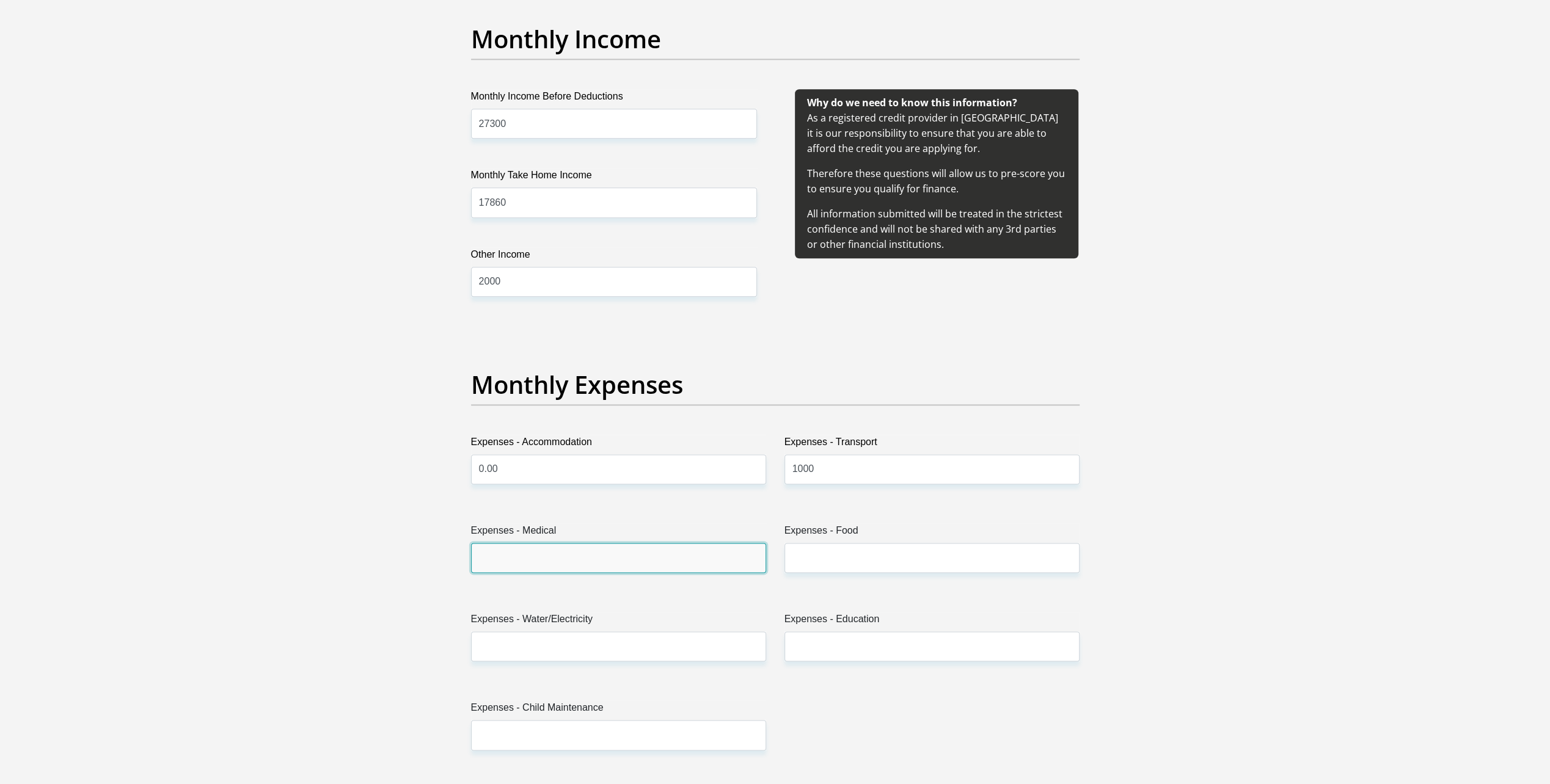
click at [553, 559] on input "Expenses - Medical" at bounding box center [618, 557] width 295 height 30
type input "0.00"
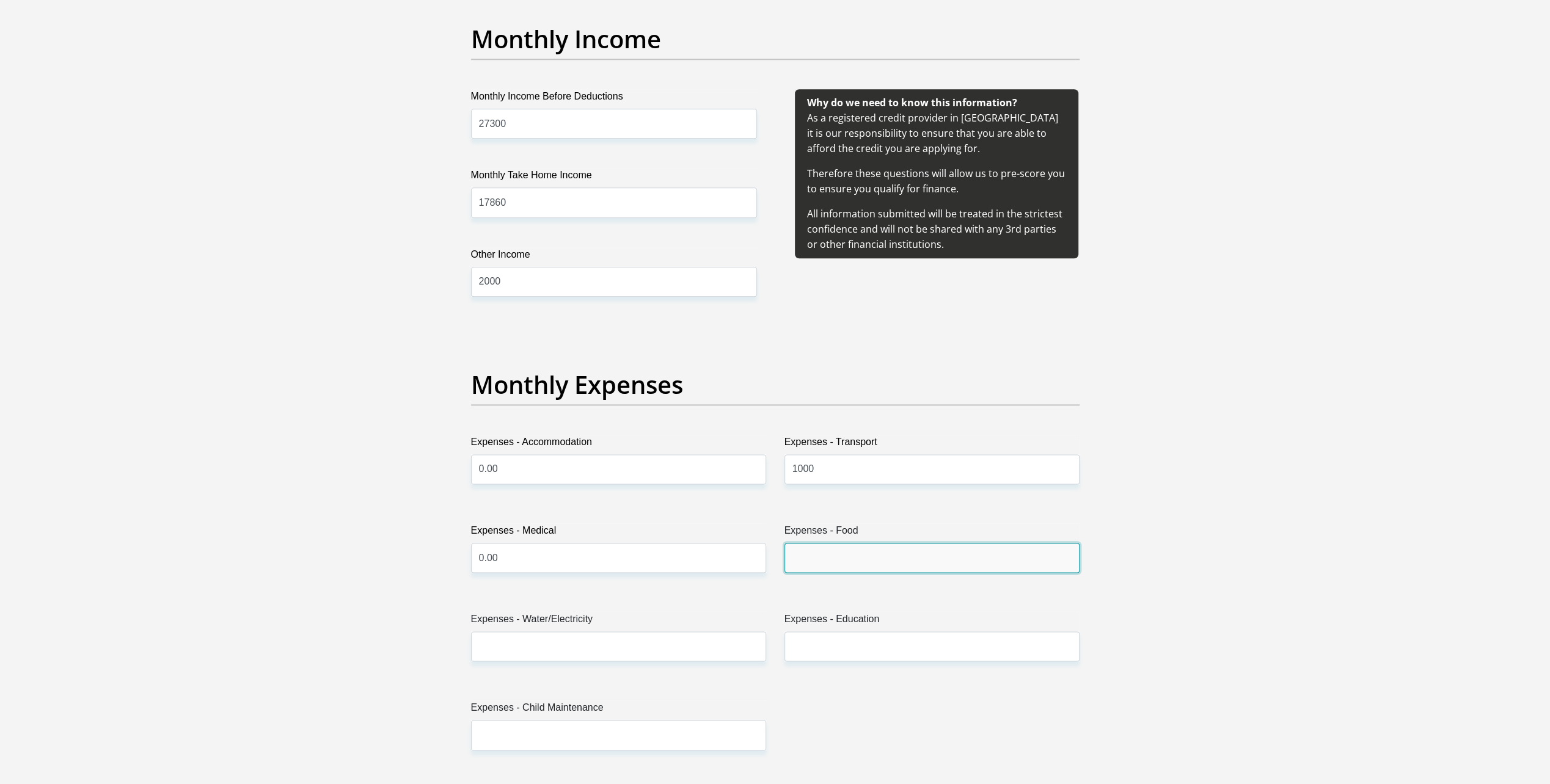
click at [848, 556] on input "Expenses - Food" at bounding box center [932, 557] width 295 height 30
click at [886, 549] on input "Expenses - Food" at bounding box center [932, 557] width 295 height 30
click at [845, 550] on input "Expenses - Food" at bounding box center [932, 557] width 295 height 30
type input "1000"
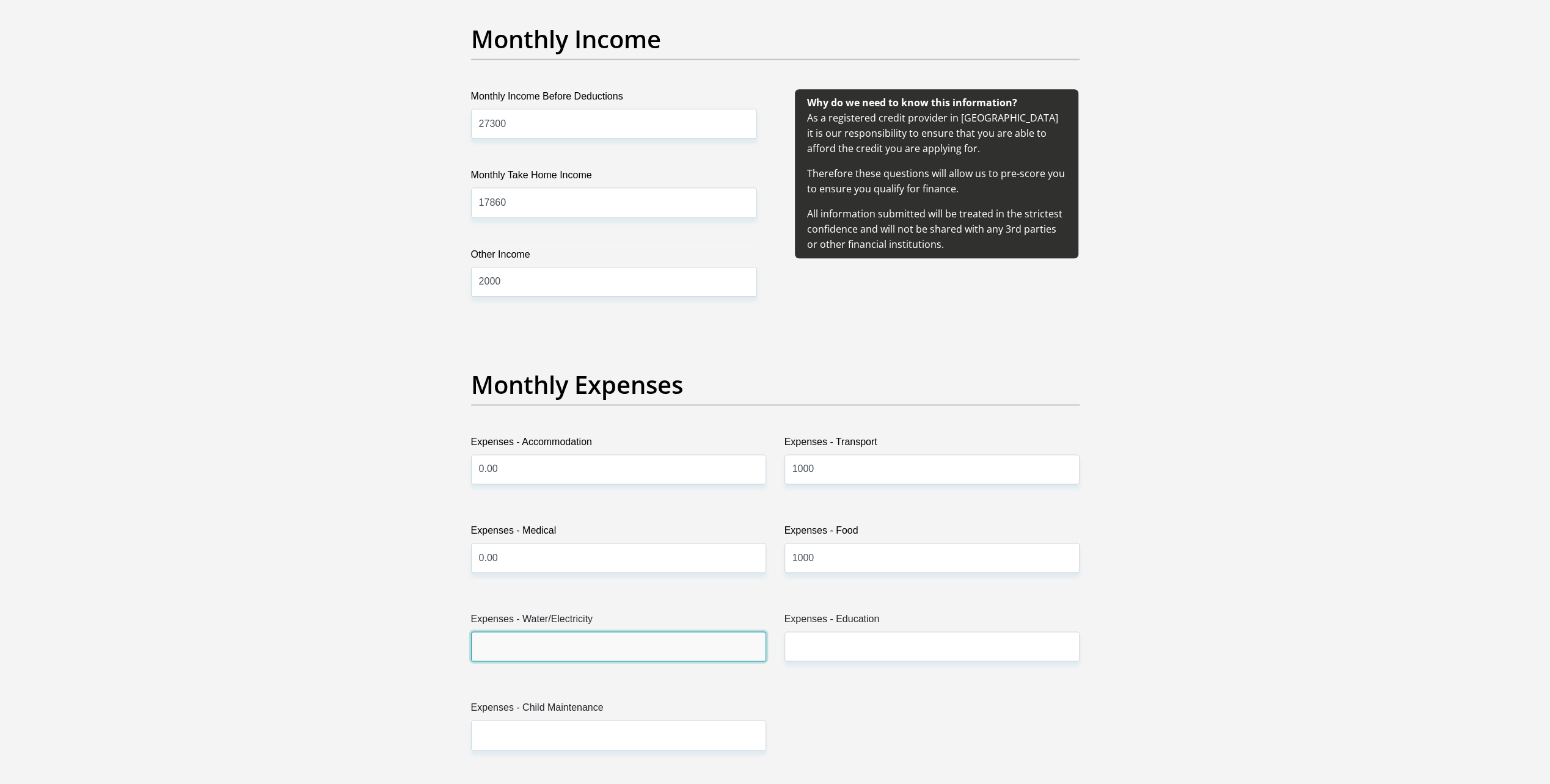
click at [550, 643] on input "Expenses - Water/Electricity" at bounding box center [618, 646] width 295 height 30
type input "0.00"
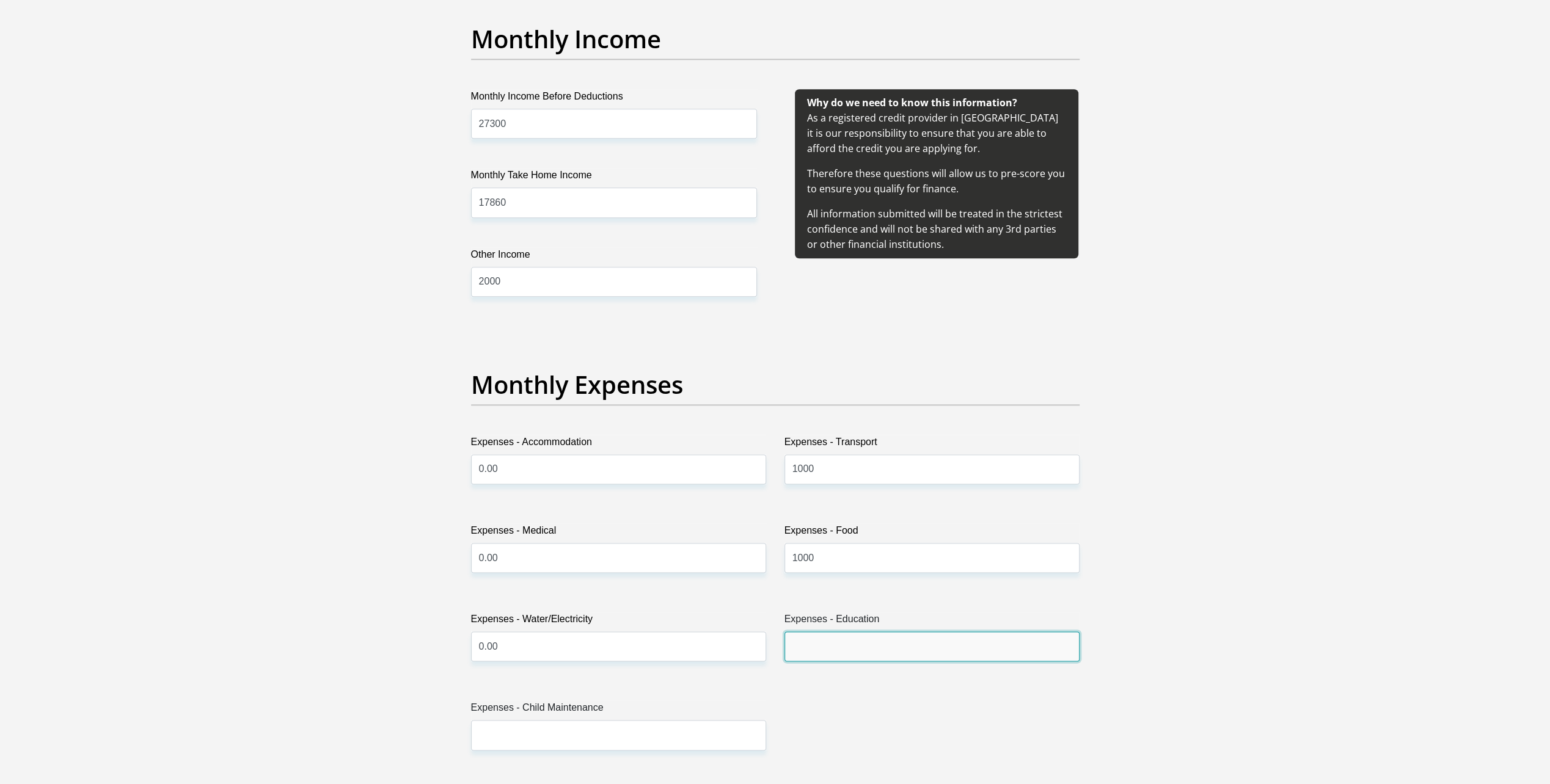
click at [796, 642] on input "Expenses - Education" at bounding box center [932, 646] width 295 height 30
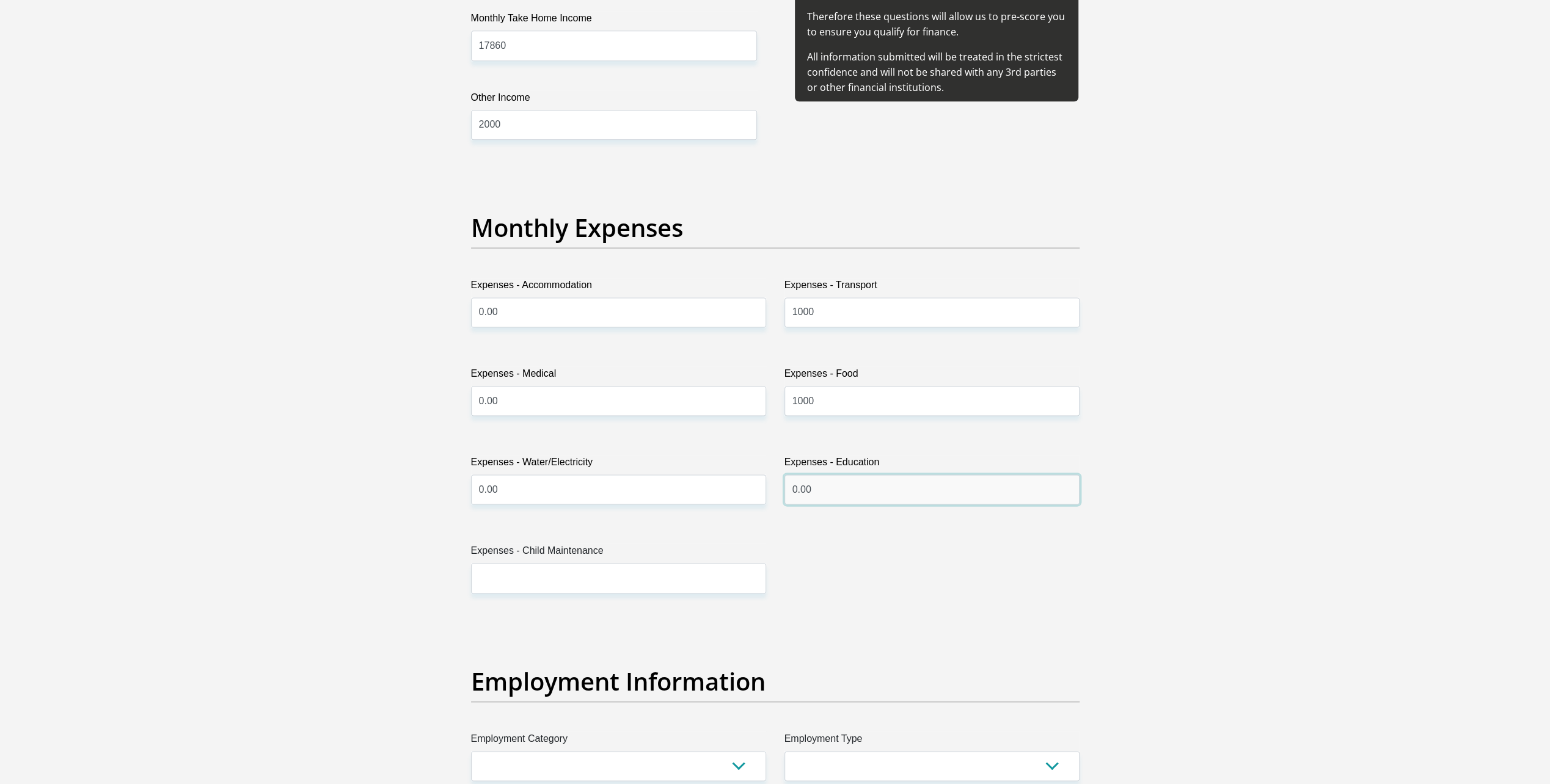
scroll to position [1588, 0]
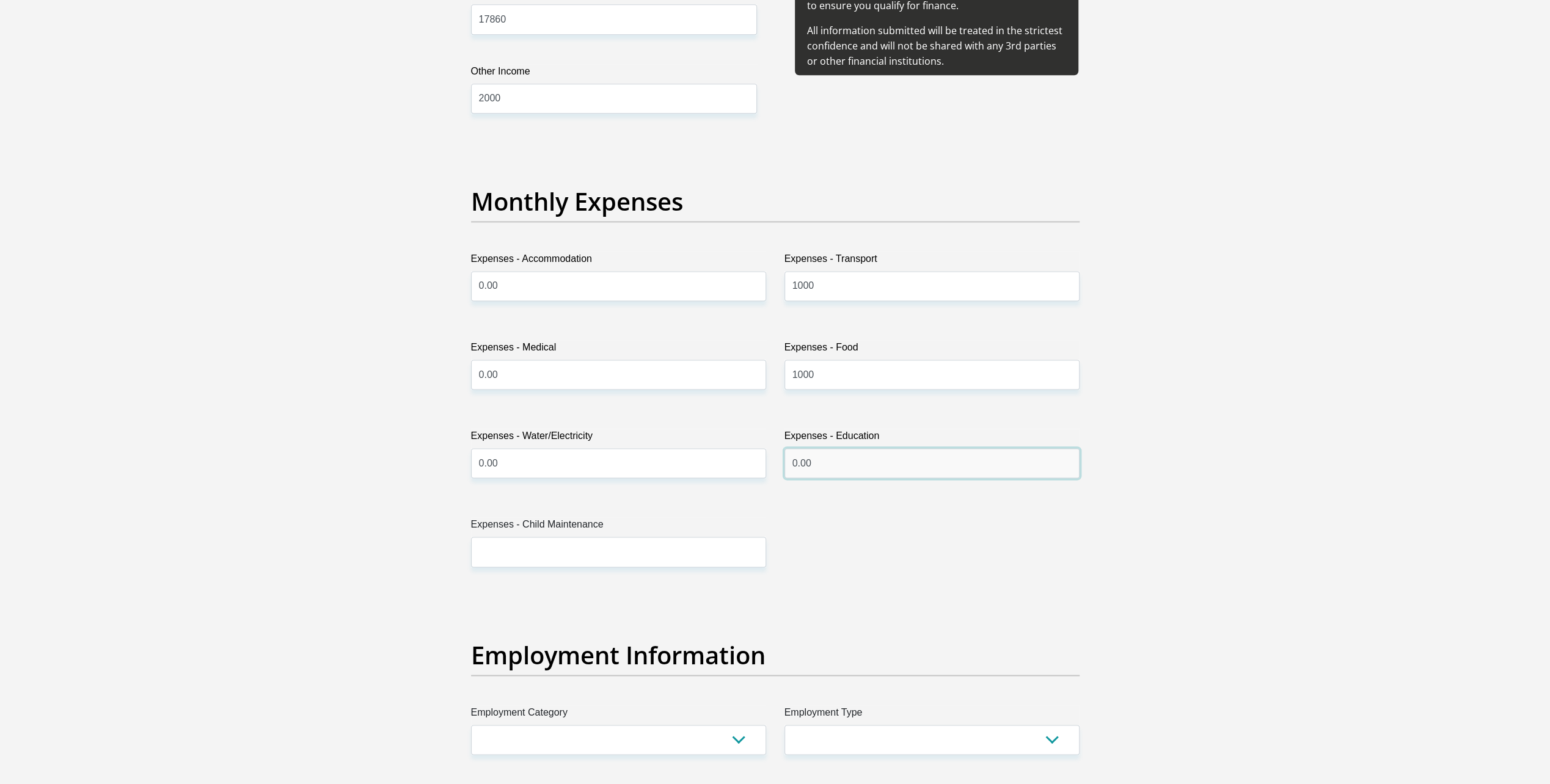
type input "0.00"
click at [491, 549] on input "Expenses - Child Maintenance" at bounding box center [618, 551] width 295 height 30
type input "0.00"
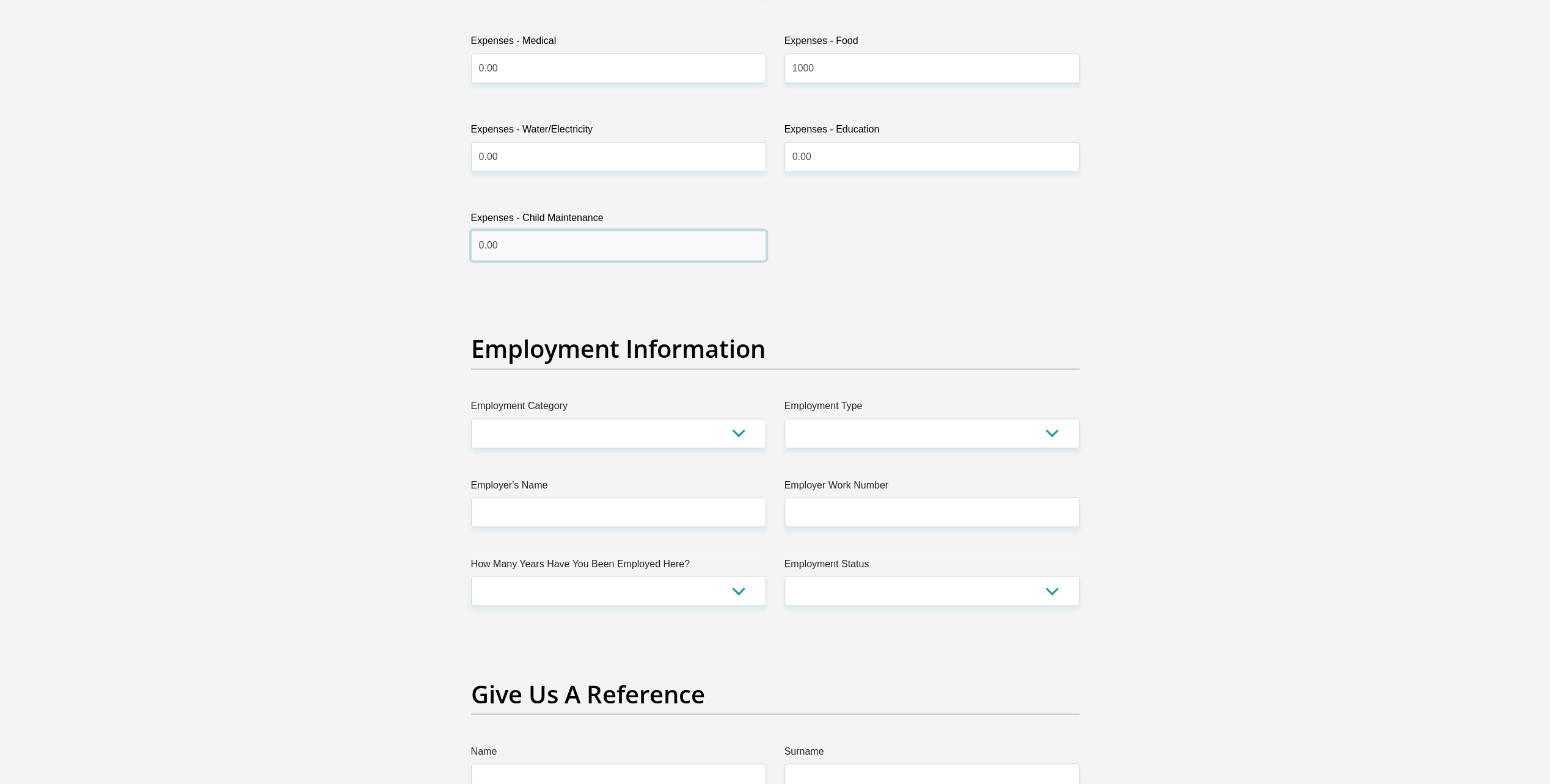
scroll to position [1955, 0]
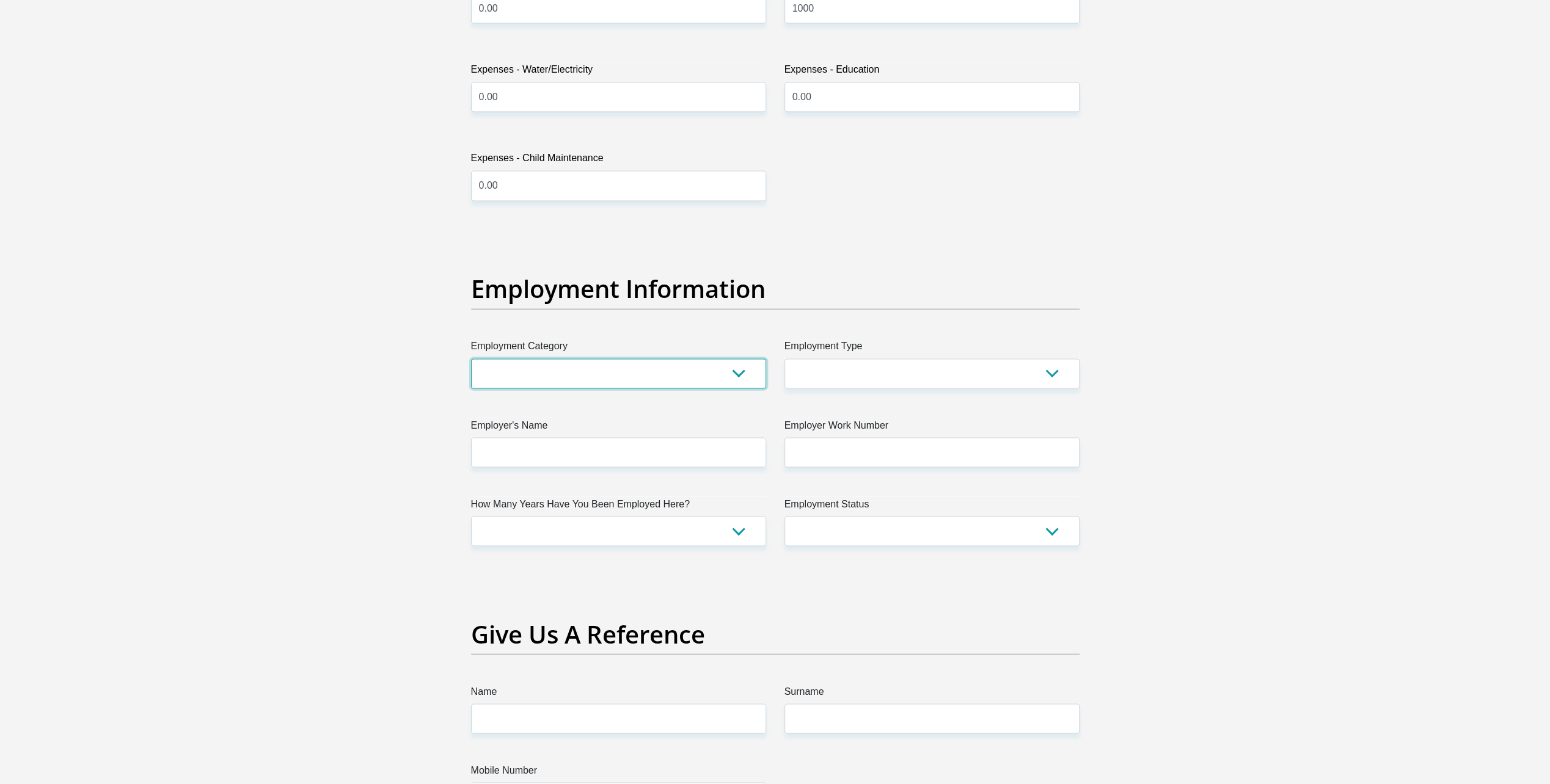
click at [743, 370] on select "AGRICULTURE ALCOHOL & TOBACCO CONSTRUCTION MATERIALS METALLURGY EQUIPMENT FOR R…" at bounding box center [618, 373] width 295 height 30
select select "77"
click at [471, 359] on select "AGRICULTURE ALCOHOL & TOBACCO CONSTRUCTION MATERIALS METALLURGY EQUIPMENT FOR R…" at bounding box center [618, 373] width 295 height 30
click at [1055, 369] on select "College/Lecturer Craft Seller Creative Driver Executive Farmer Forces - Non Com…" at bounding box center [932, 373] width 295 height 30
select select "Office Staff/Clerk"
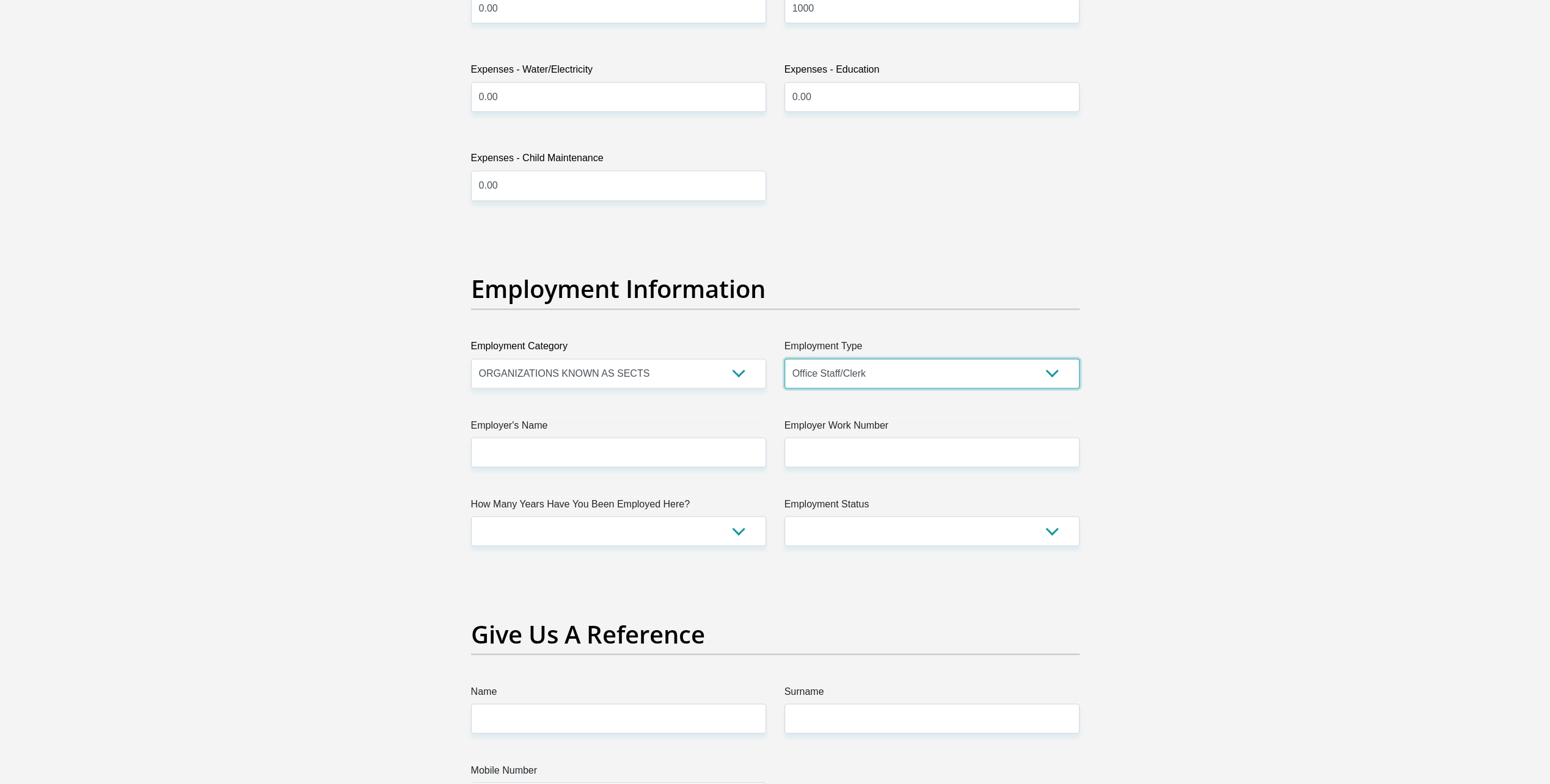
click at [784, 359] on select "College/Lecturer Craft Seller Creative Driver Executive Farmer Forces - Non Com…" at bounding box center [932, 373] width 295 height 30
click at [554, 449] on input "Employer's Name" at bounding box center [618, 452] width 295 height 30
type input "r"
type input "ROADACCIDENTFUND"
click at [794, 450] on input "Employer Work Number" at bounding box center [932, 452] width 295 height 30
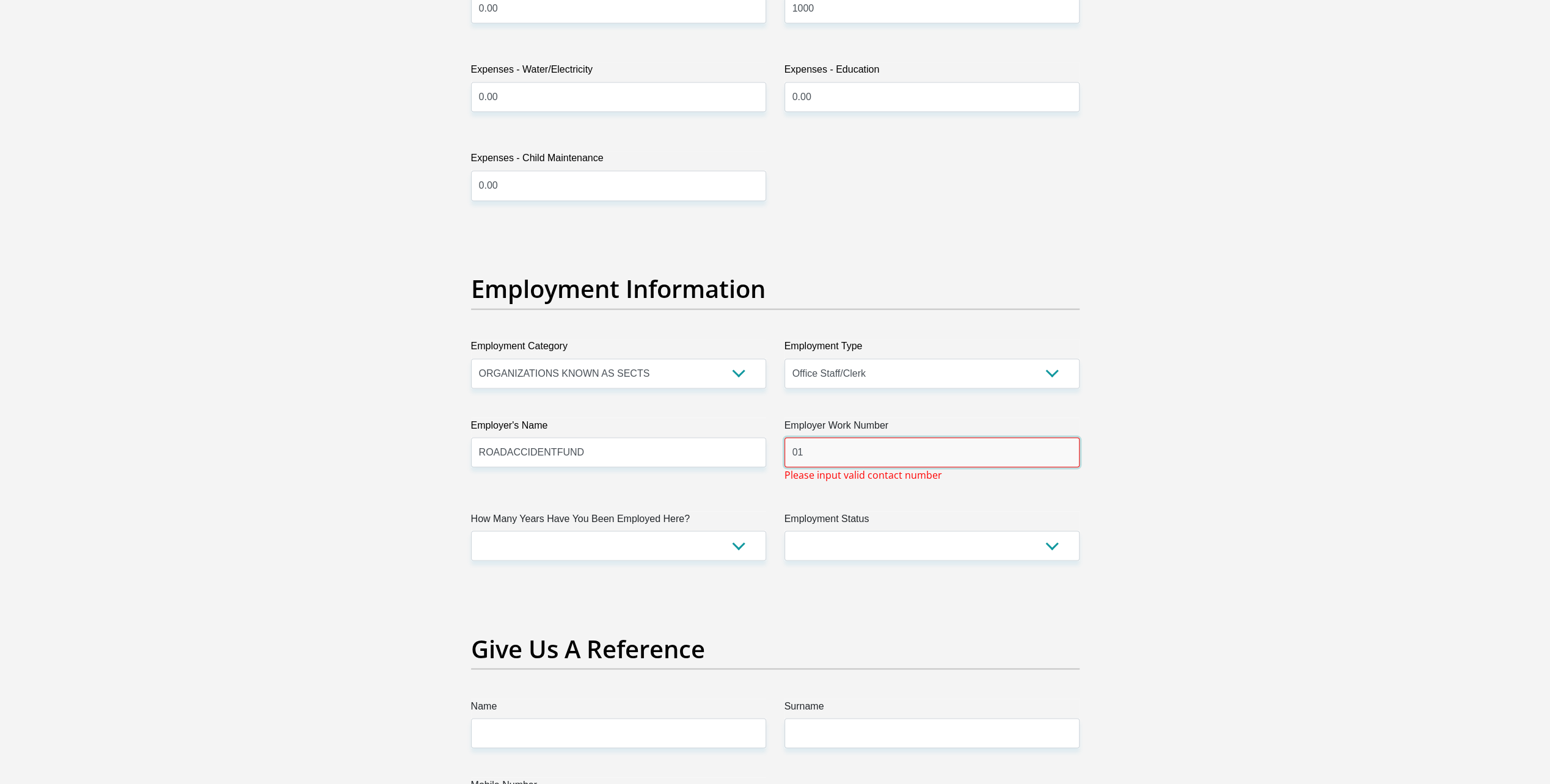
type input "012"
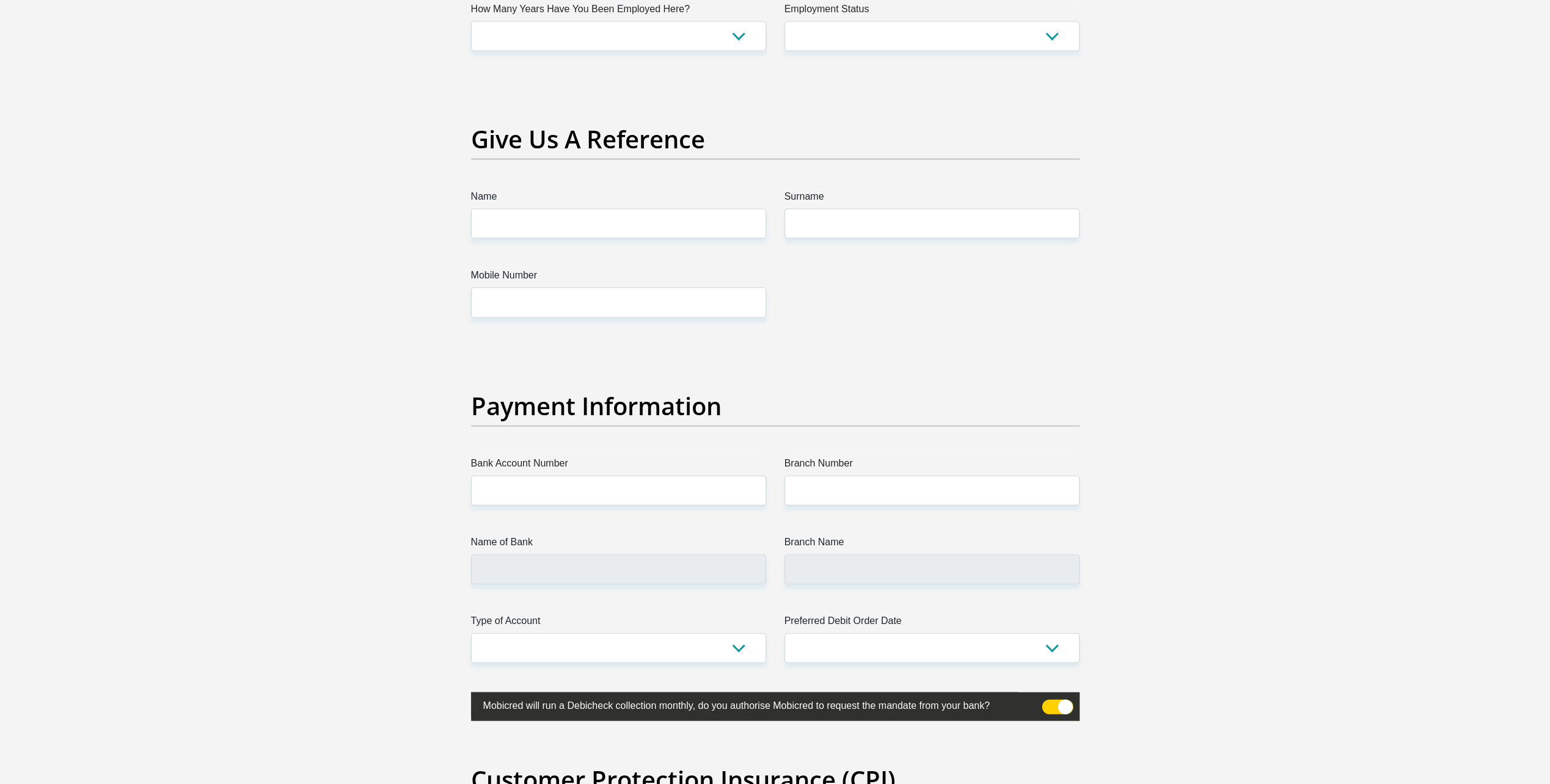
scroll to position [2382, 0]
